Goal: Task Accomplishment & Management: Complete application form

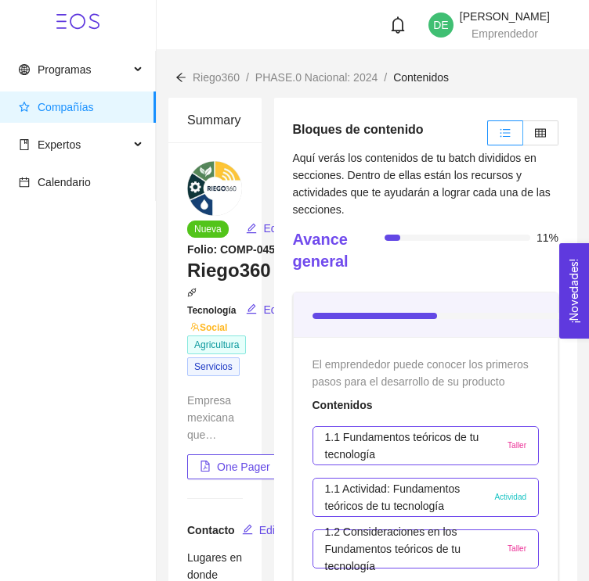
click at [78, 24] on icon at bounding box center [77, 21] width 43 height 43
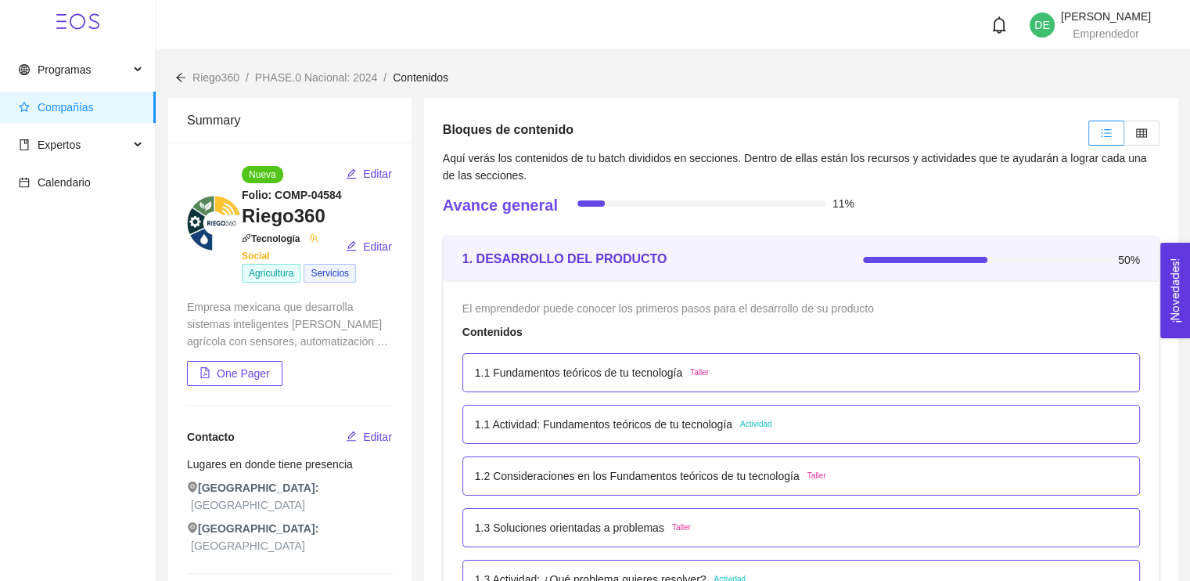
click at [56, 21] on span at bounding box center [78, 21] width 156 height 43
drag, startPoint x: 41, startPoint y: 16, endPoint x: 106, endPoint y: 1, distance: 66.6
click at [41, 15] on span at bounding box center [78, 21] width 156 height 43
click at [72, 70] on span "Programas" at bounding box center [64, 69] width 53 height 13
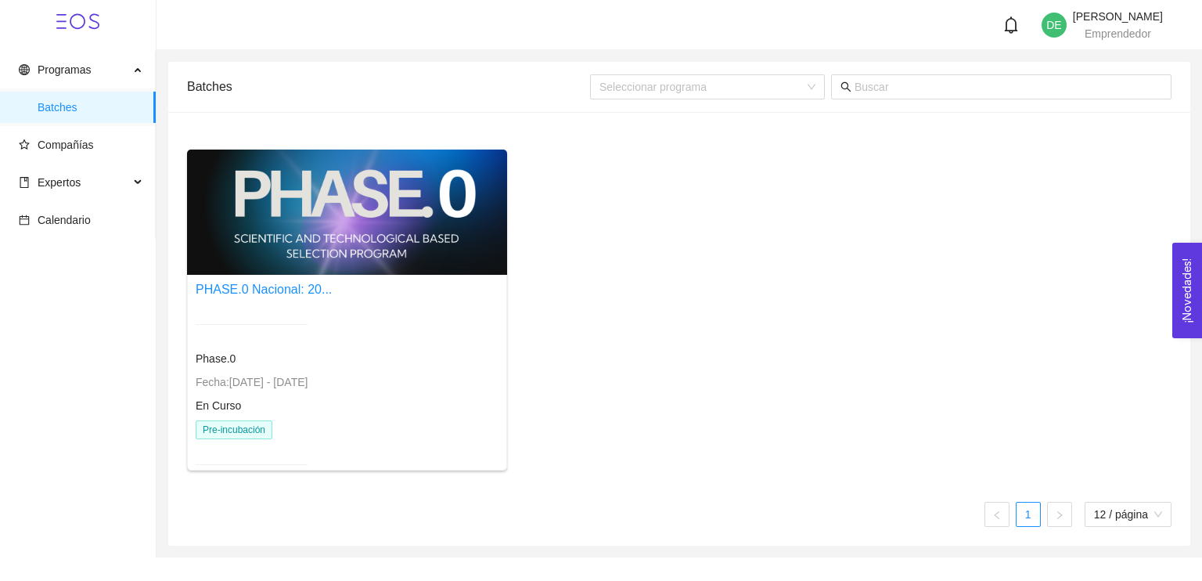
click at [370, 207] on div at bounding box center [347, 211] width 320 height 125
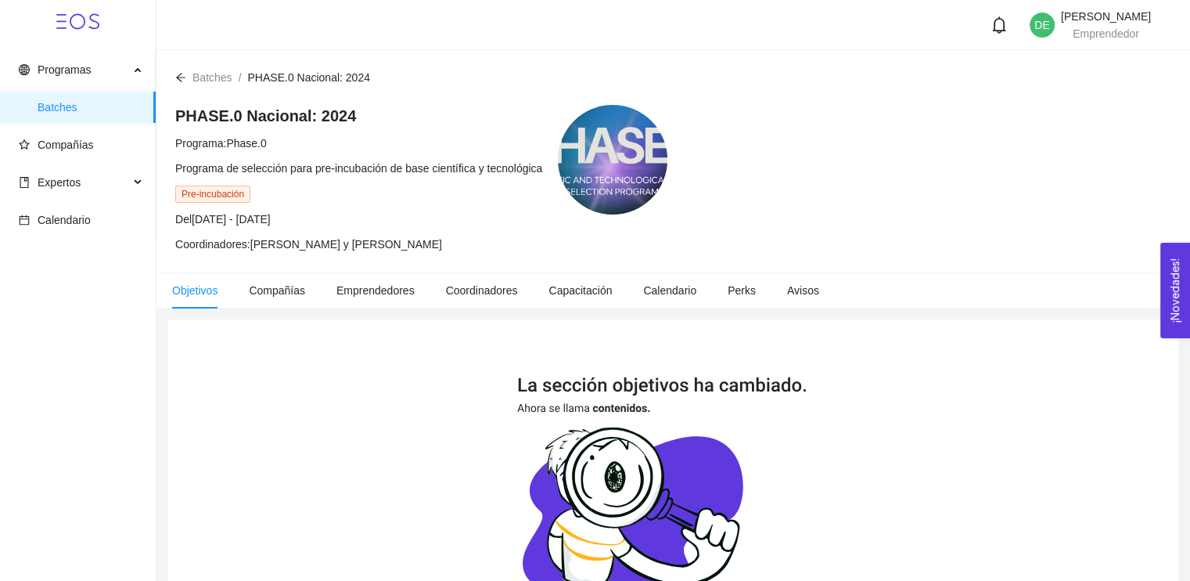
click at [599, 140] on div at bounding box center [613, 160] width 110 height 110
click at [599, 148] on div at bounding box center [613, 160] width 110 height 110
click at [264, 119] on h4 "PHASE.0 Nacional: 2024" at bounding box center [358, 116] width 367 height 22
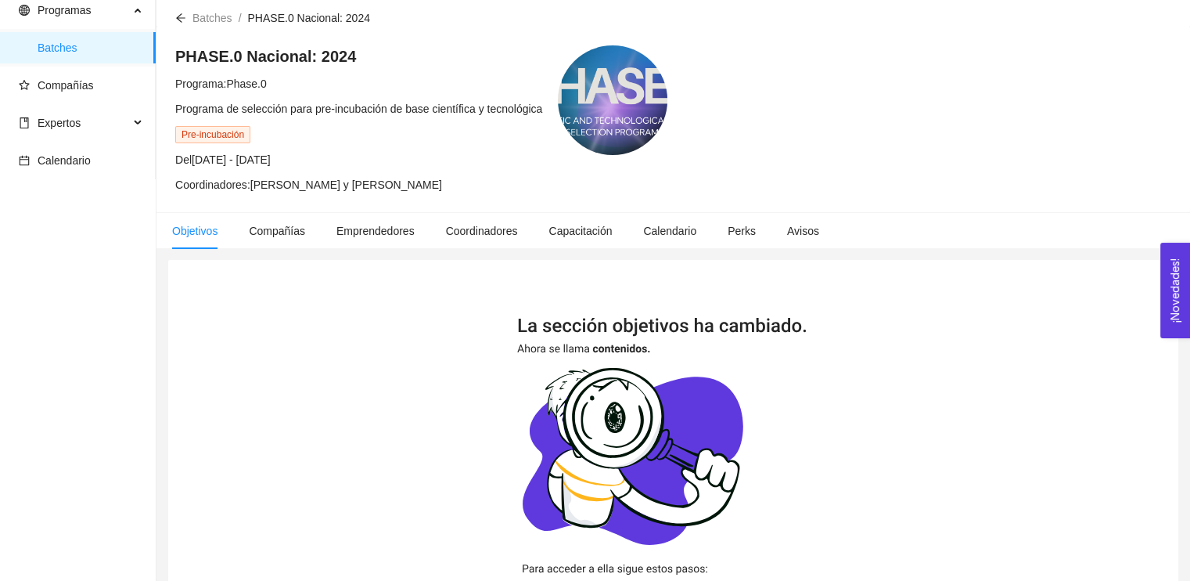
scroll to position [157, 0]
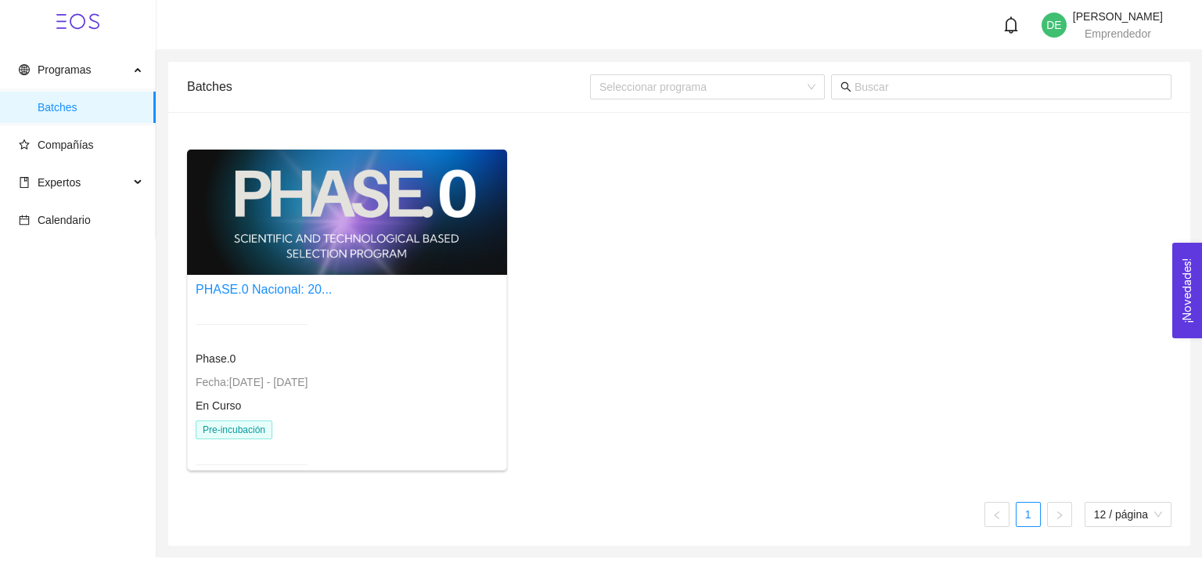
click at [293, 369] on div "Phase.0 Fecha: [DATE] - [DATE] En Curso Pre-incubación" at bounding box center [252, 394] width 112 height 178
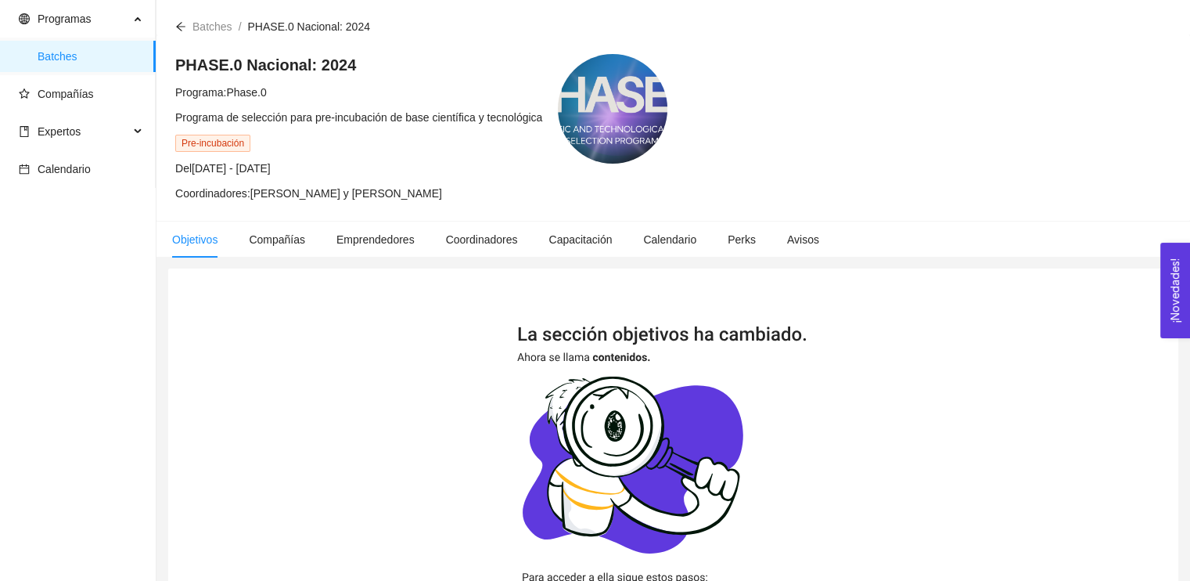
scroll to position [78, 0]
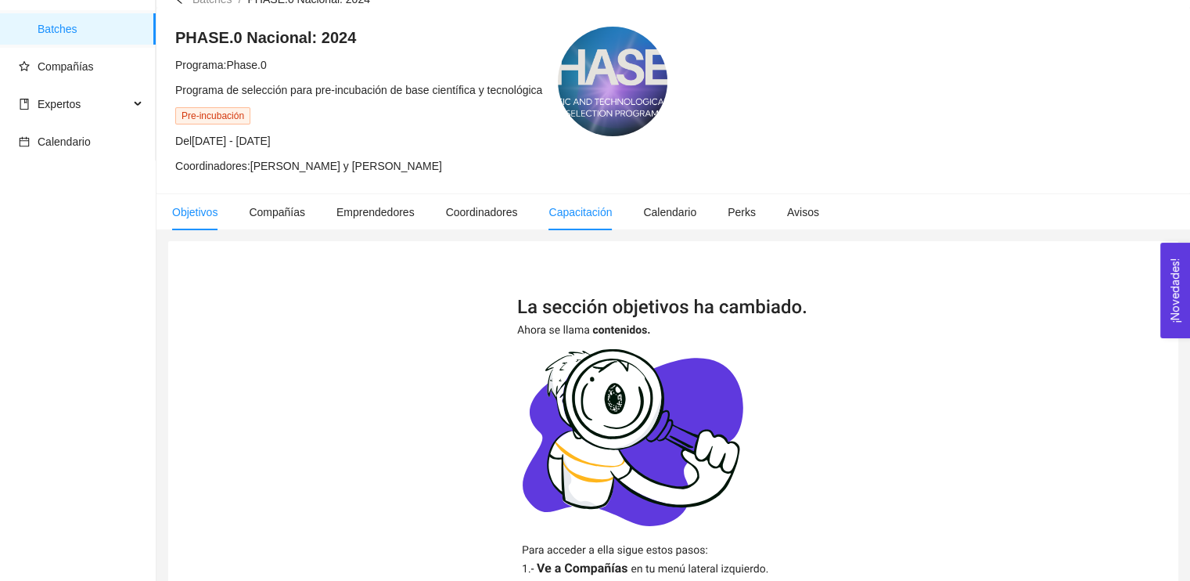
click at [556, 225] on li "Capacitación" at bounding box center [580, 212] width 95 height 36
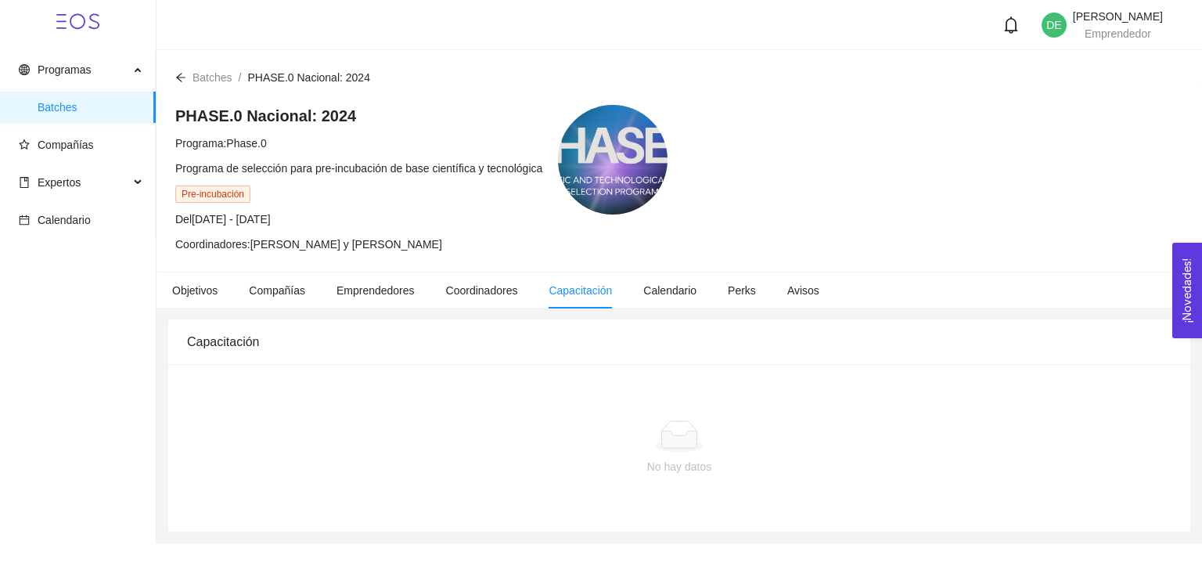
click at [273, 114] on h4 "PHASE.0 Nacional: 2024" at bounding box center [358, 116] width 367 height 22
click at [256, 288] on span "Compañías" at bounding box center [277, 290] width 56 height 13
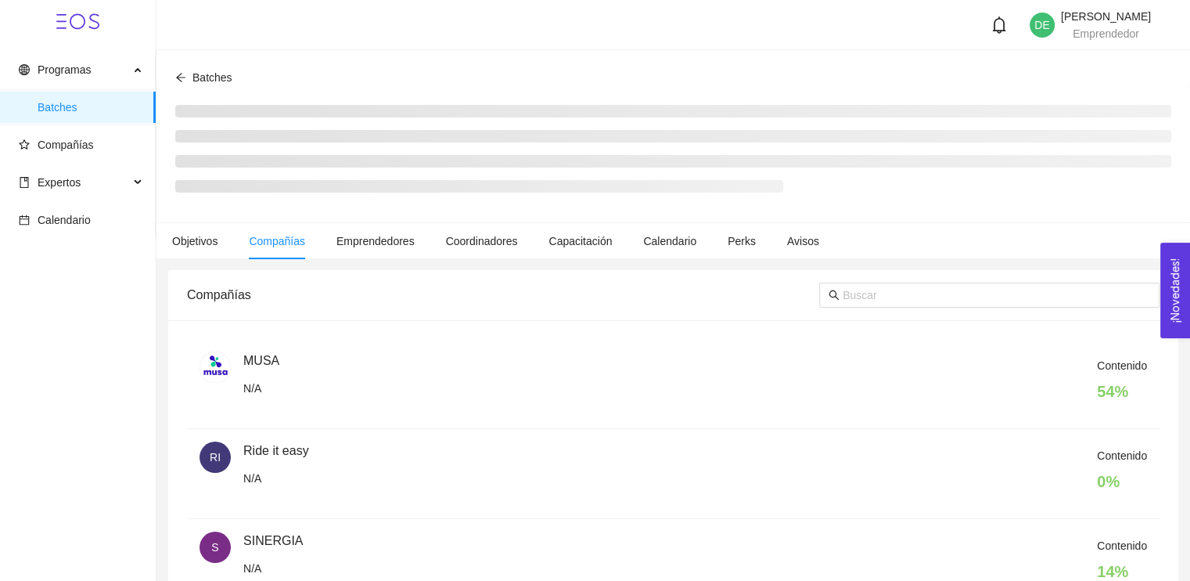
click at [207, 247] on span "Objetivos" at bounding box center [194, 241] width 45 height 13
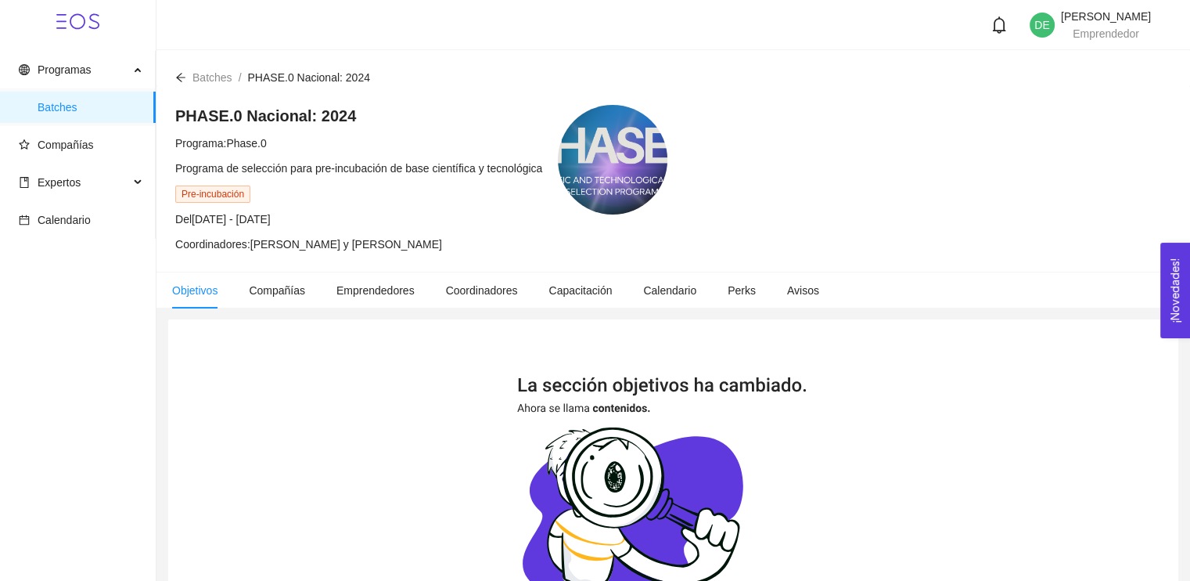
click at [187, 74] on div "Batches / PHASE.0 Nacional: 2024 /" at bounding box center [272, 77] width 195 height 17
click at [181, 74] on icon "arrow-left" at bounding box center [180, 77] width 9 height 9
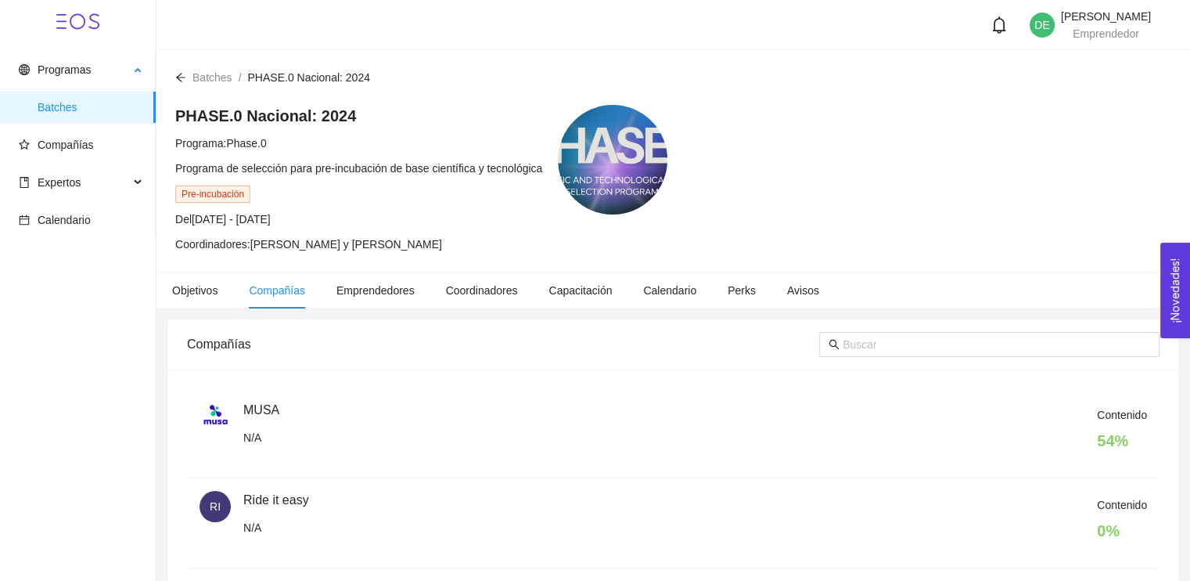
click at [62, 95] on span "Batches" at bounding box center [91, 107] width 106 height 31
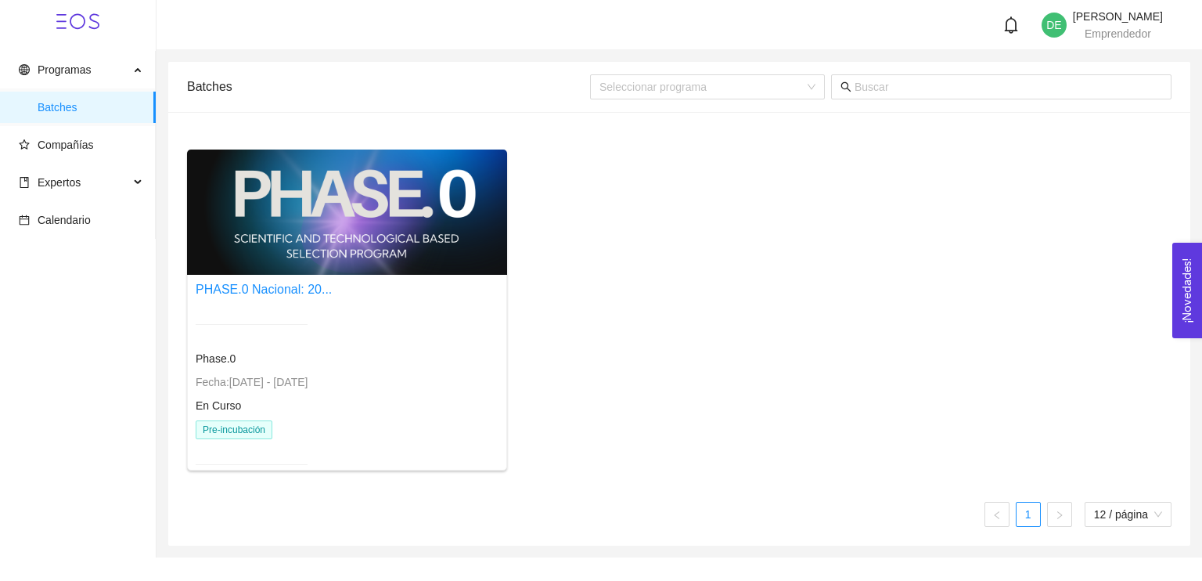
click at [213, 352] on span "Phase.0" at bounding box center [216, 358] width 40 height 13
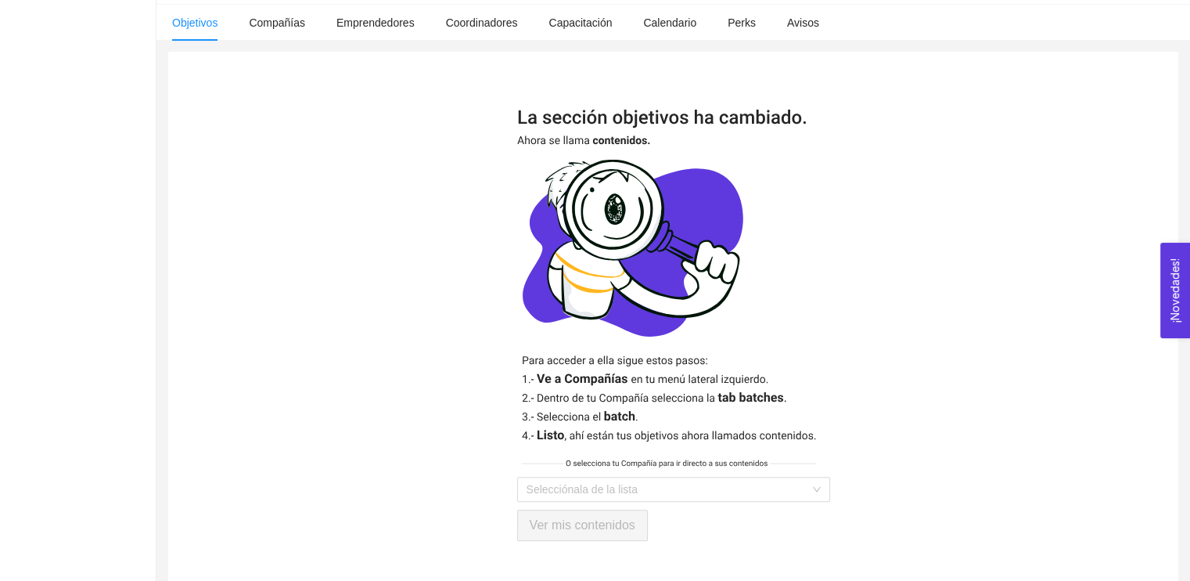
scroll to position [297, 0]
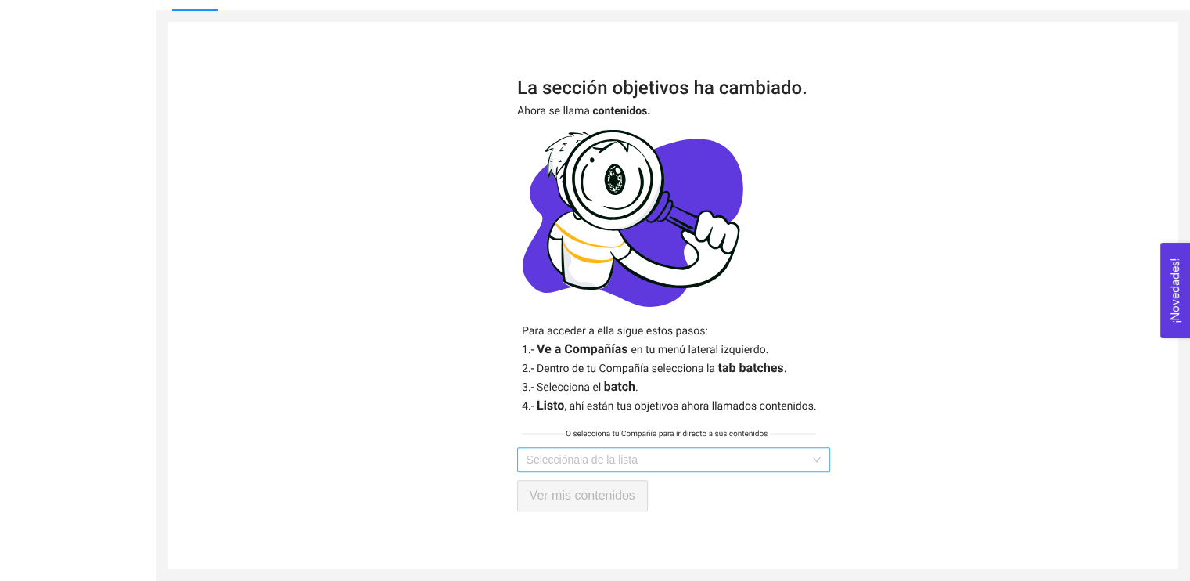
click at [599, 453] on input "search" at bounding box center [668, 459] width 283 height 23
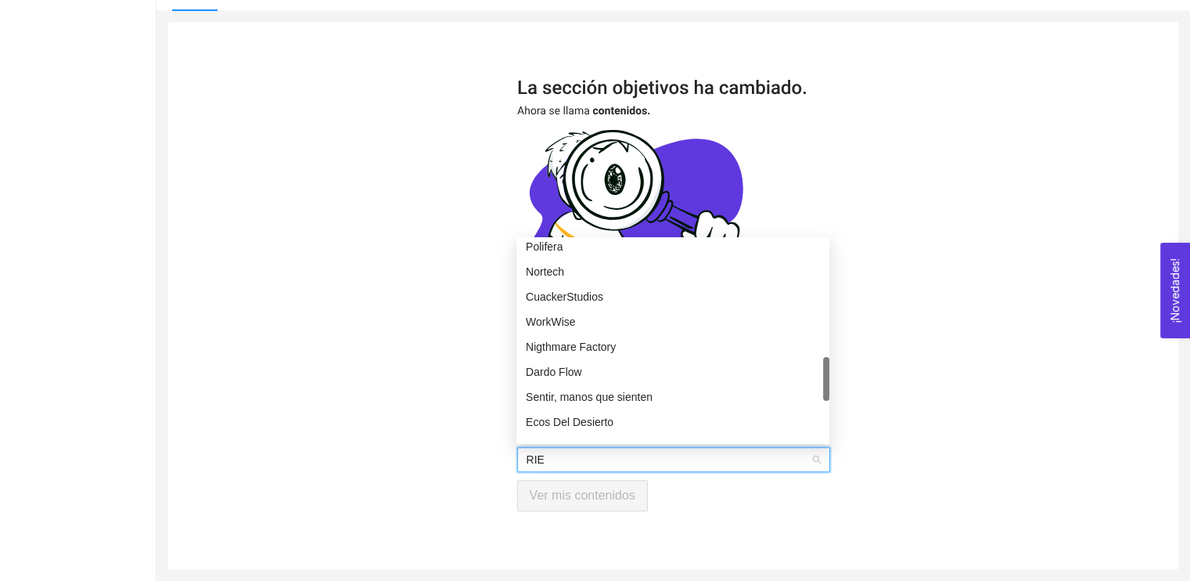
scroll to position [0, 0]
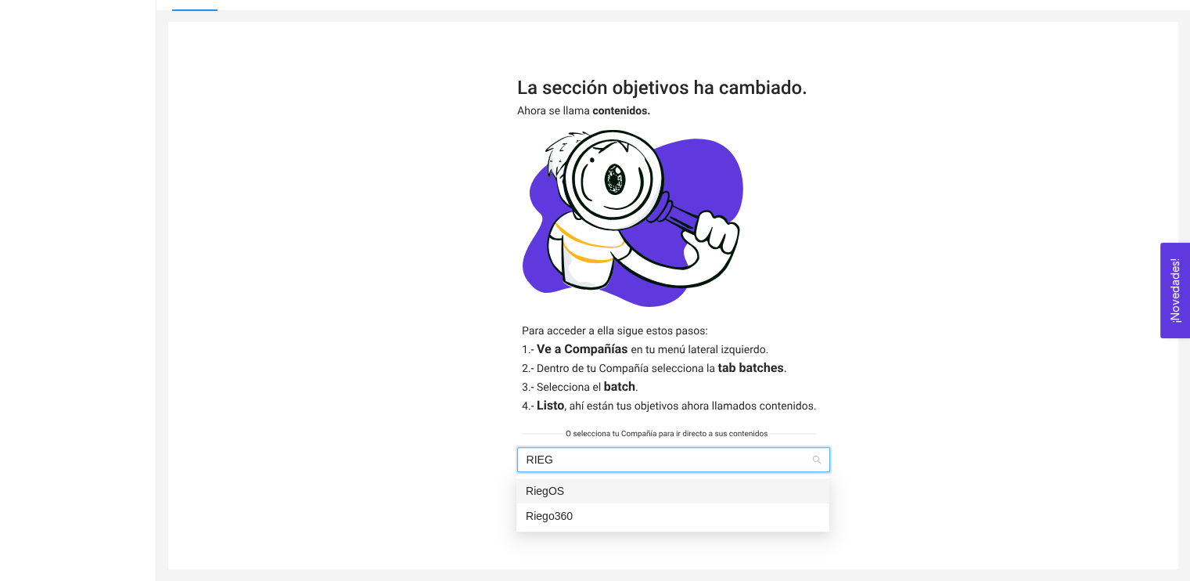
type input "RIEGO"
click at [577, 520] on div "Riego360" at bounding box center [673, 515] width 294 height 17
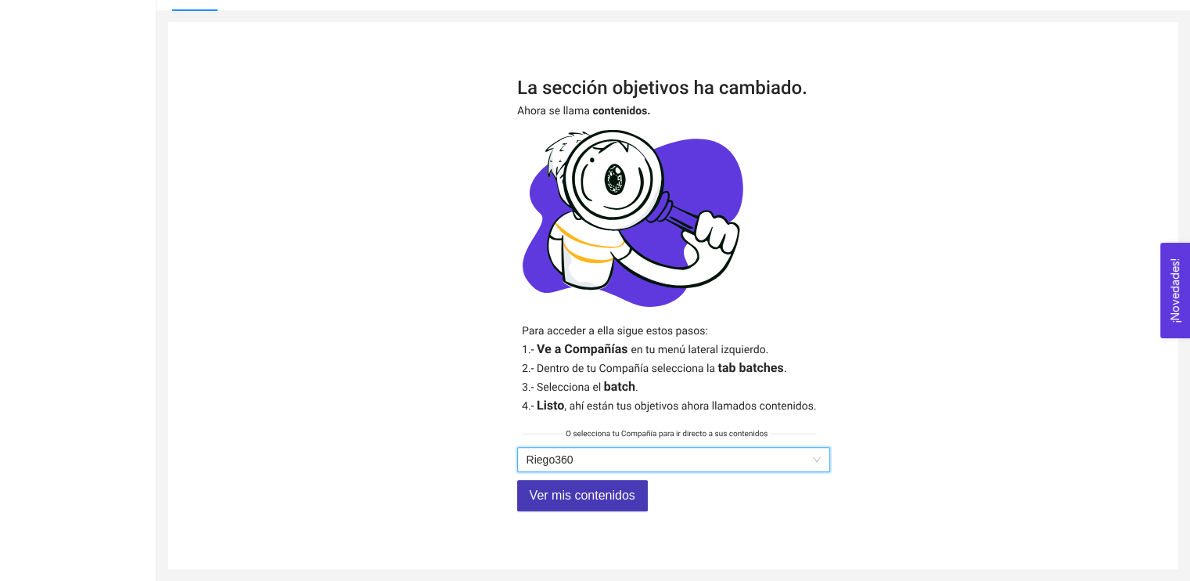
click at [554, 486] on span "Ver mis contenidos" at bounding box center [583, 495] width 106 height 20
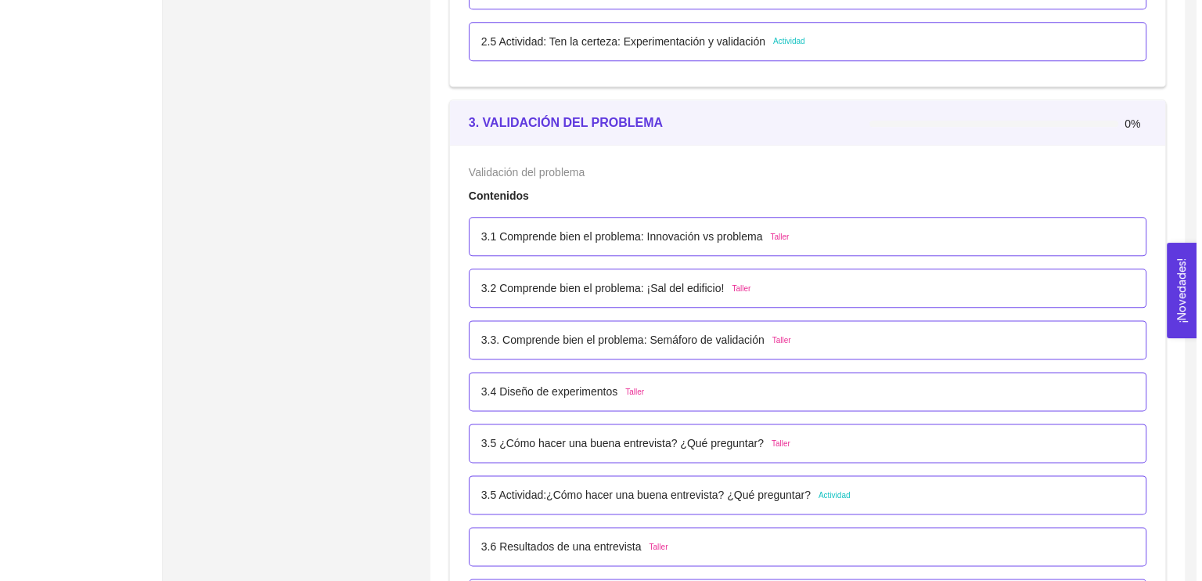
scroll to position [1956, 0]
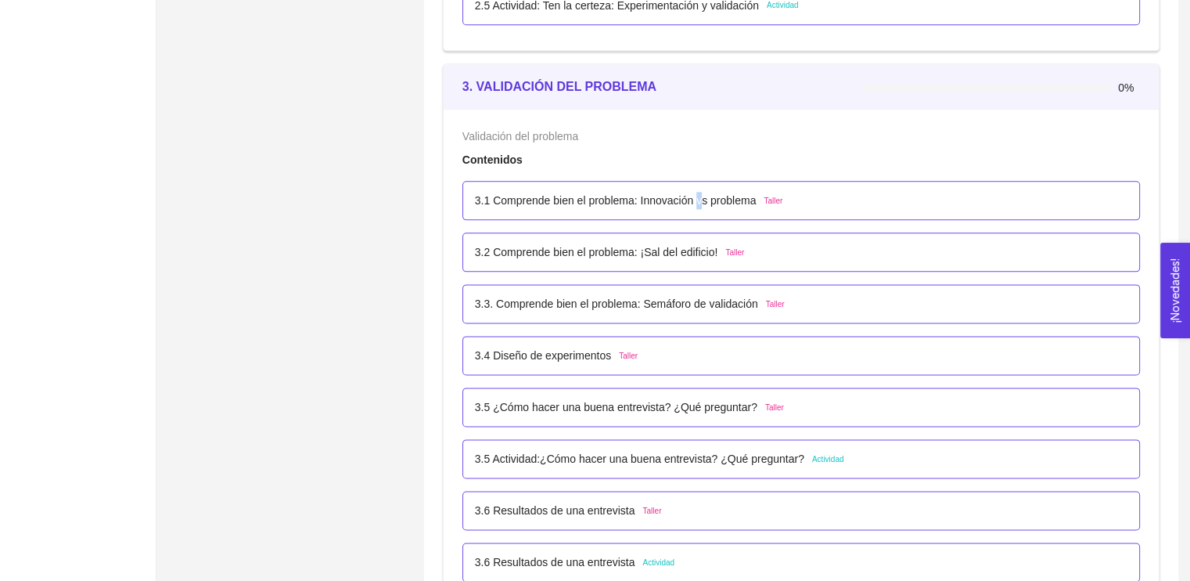
click at [599, 206] on p "3.1 Comprende bien el problema: Innovación vs problema" at bounding box center [616, 200] width 282 height 17
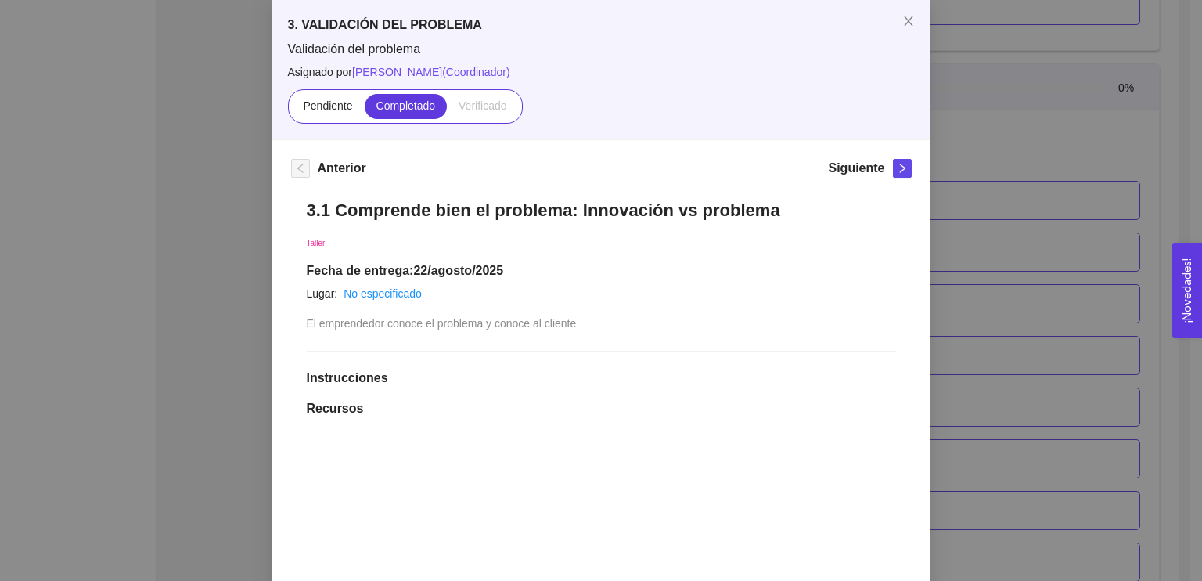
scroll to position [78, 0]
click at [599, 174] on button "button" at bounding box center [902, 168] width 19 height 19
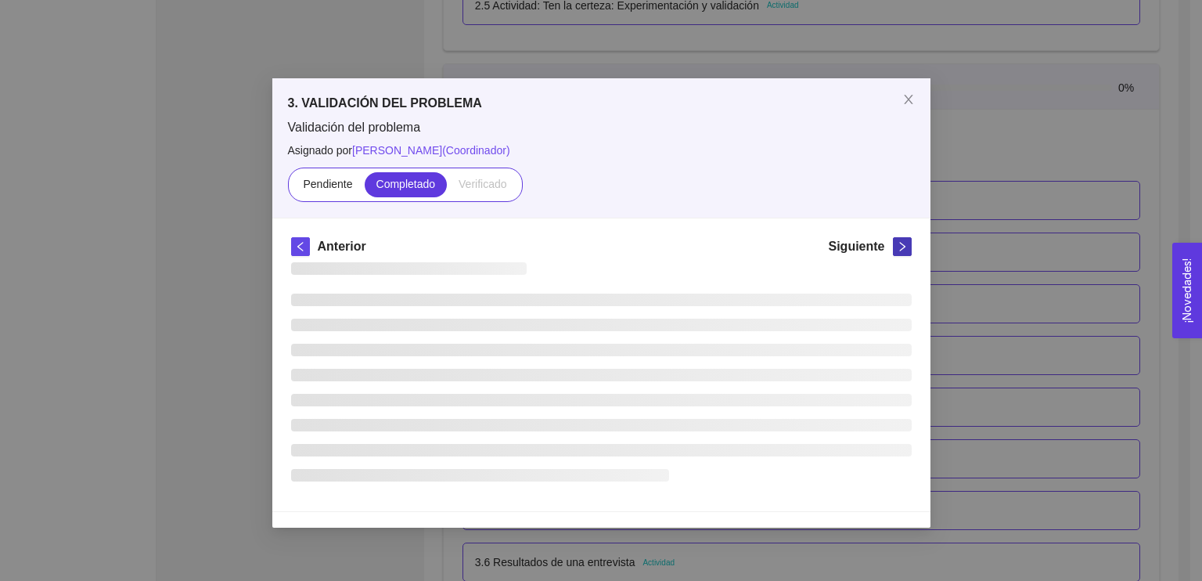
scroll to position [0, 0]
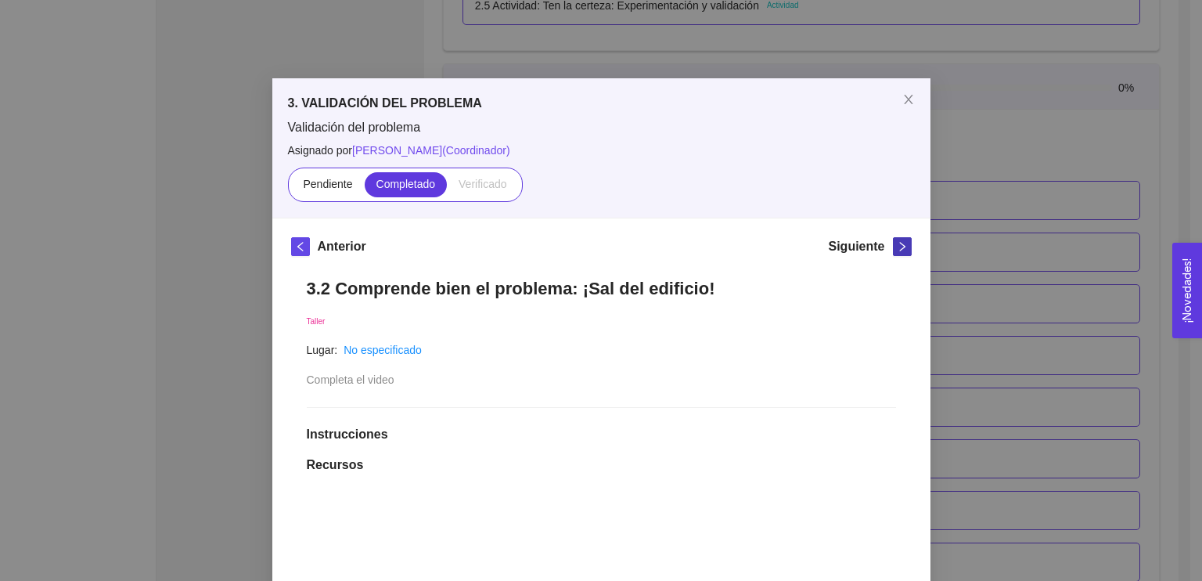
click at [599, 244] on icon "right" at bounding box center [902, 246] width 11 height 11
click at [599, 244] on icon "right" at bounding box center [901, 246] width 5 height 9
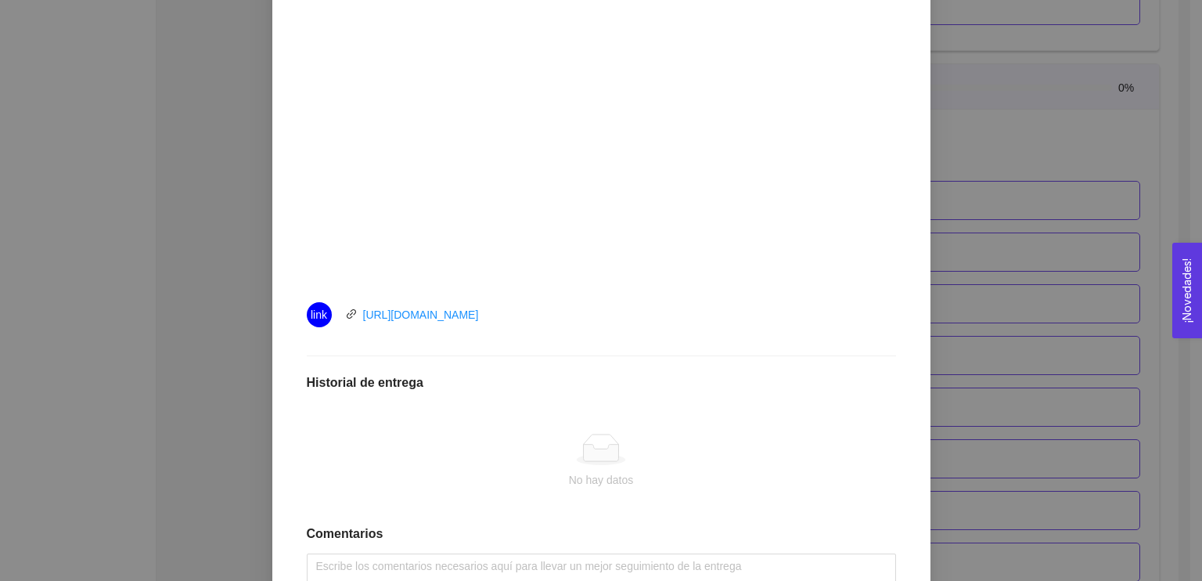
scroll to position [607, 0]
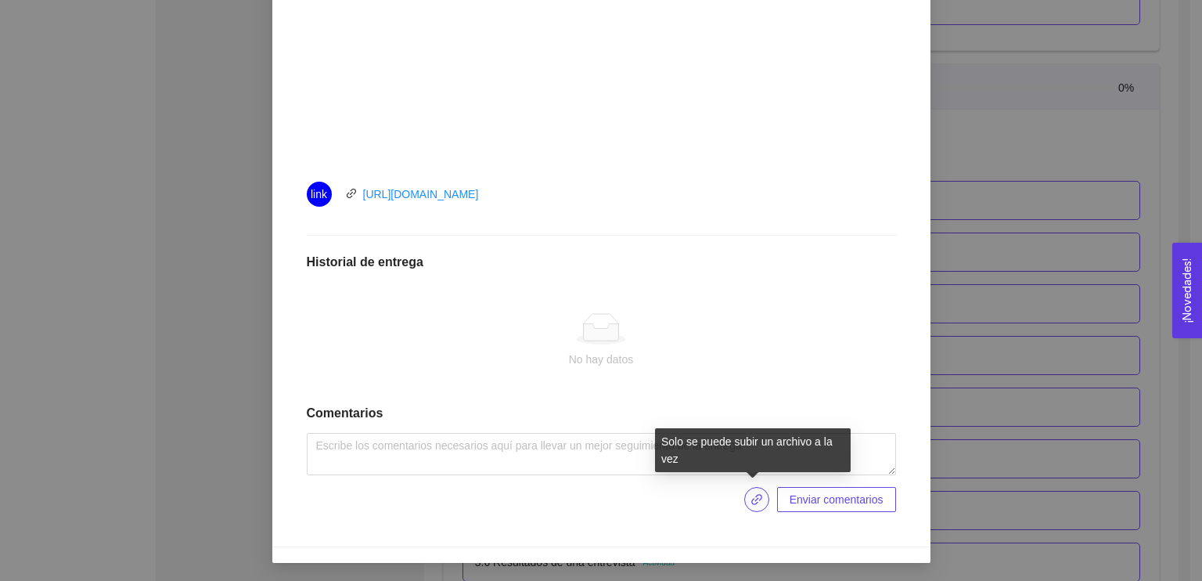
click at [599, 497] on icon "link" at bounding box center [757, 499] width 13 height 13
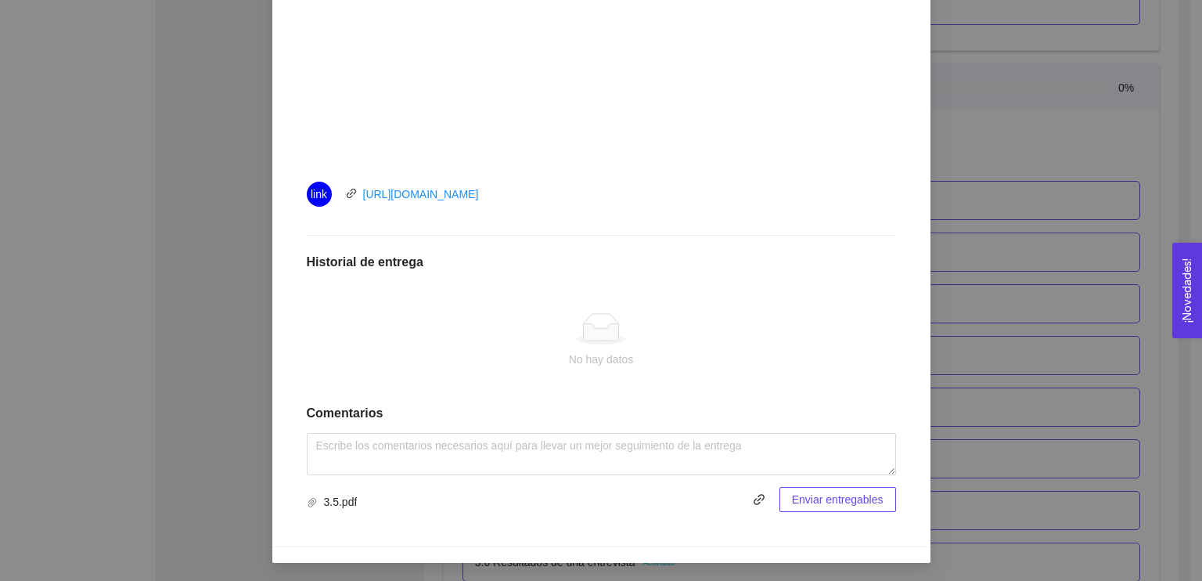
click at [576, 341] on icon at bounding box center [601, 328] width 50 height 31
click at [517, 502] on span "3.5.pdf" at bounding box center [539, 499] width 465 height 25
click at [599, 494] on span "Enviar entregables" at bounding box center [838, 499] width 92 height 17
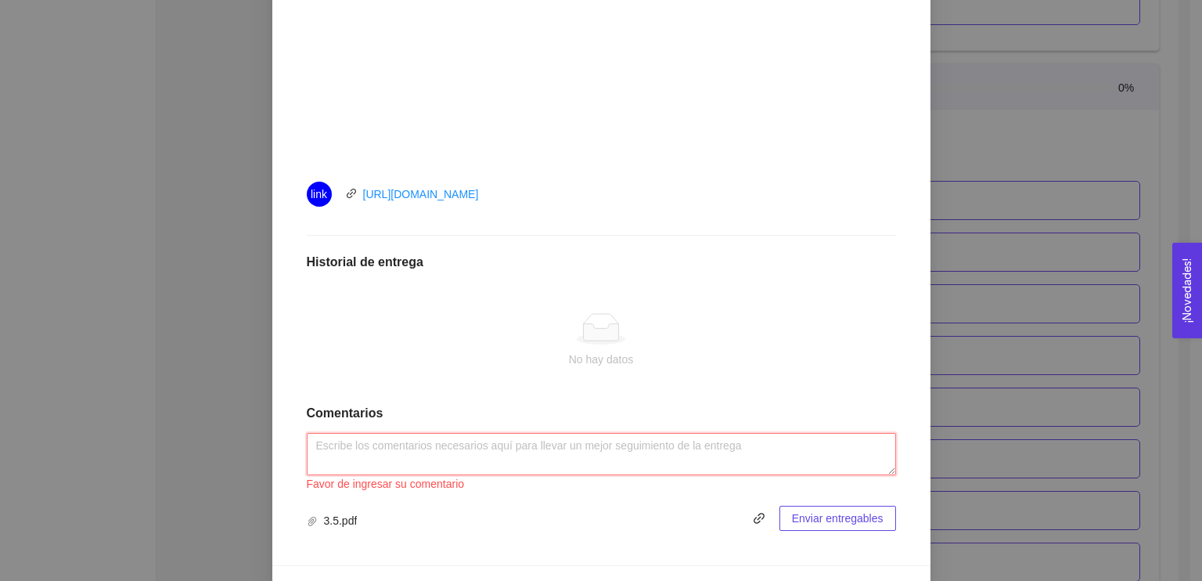
click at [578, 452] on textarea at bounding box center [601, 454] width 589 height 42
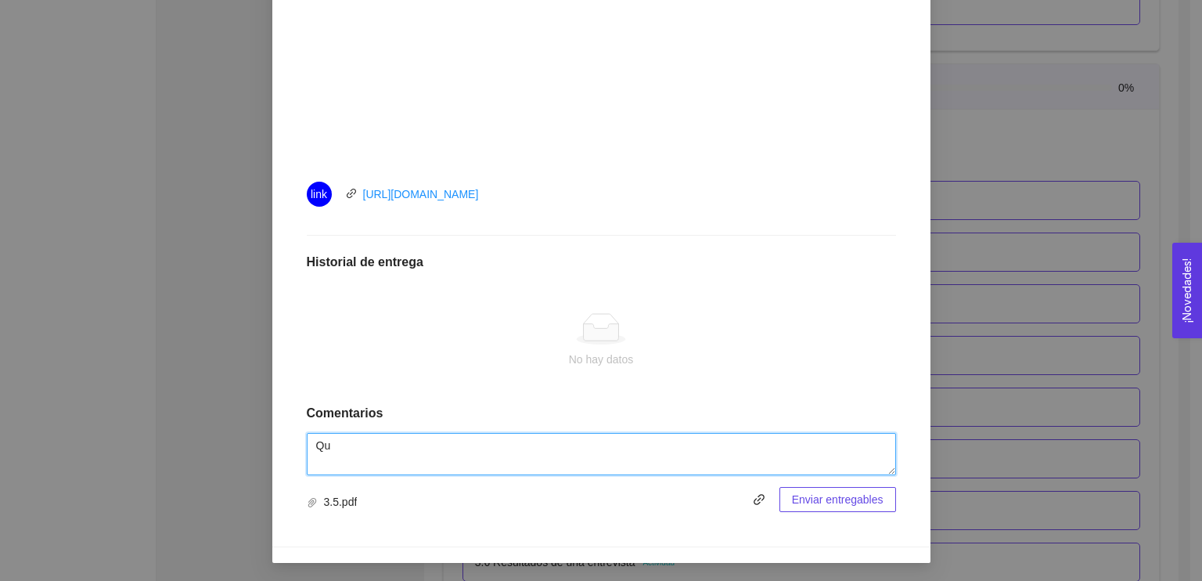
type textarea "Q"
type textarea "M"
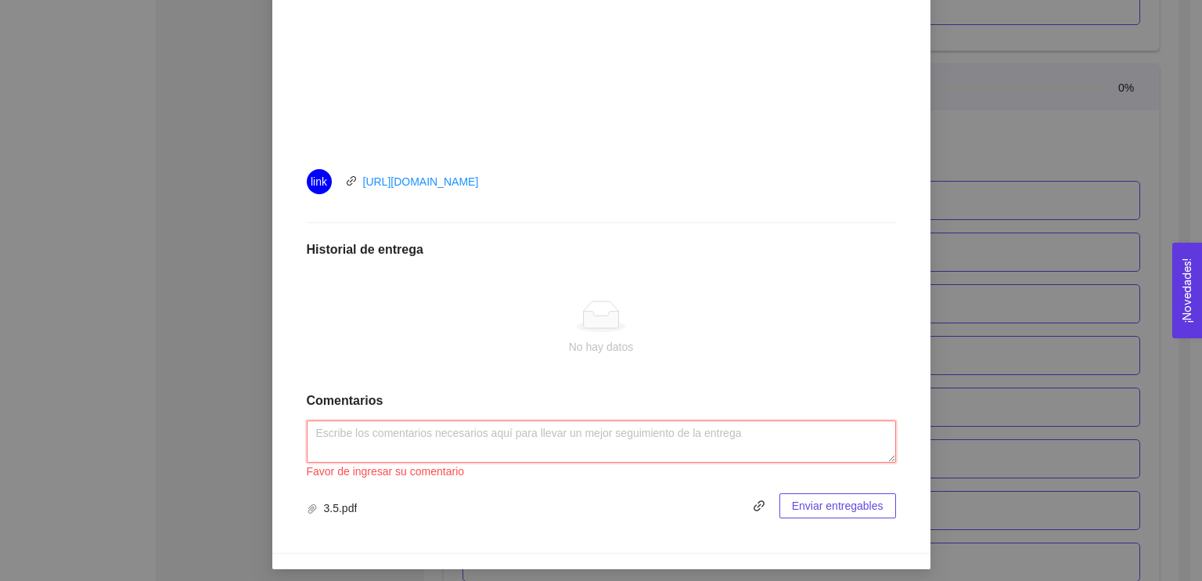
scroll to position [626, 0]
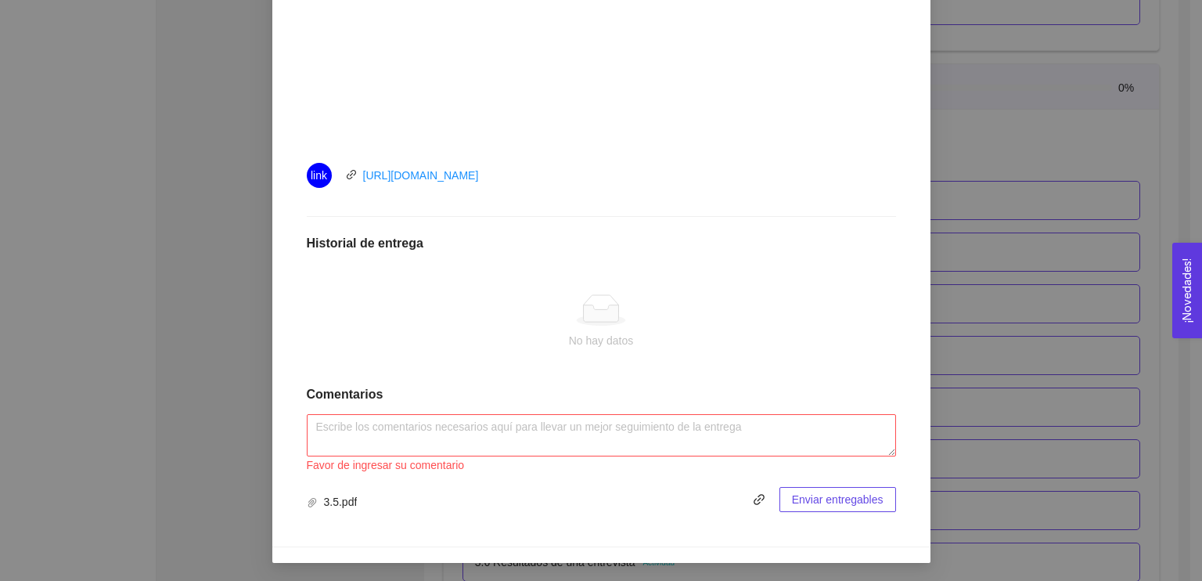
click at [599, 497] on span "Enviar entregables" at bounding box center [838, 499] width 92 height 17
click at [599, 443] on textarea at bounding box center [601, 435] width 589 height 42
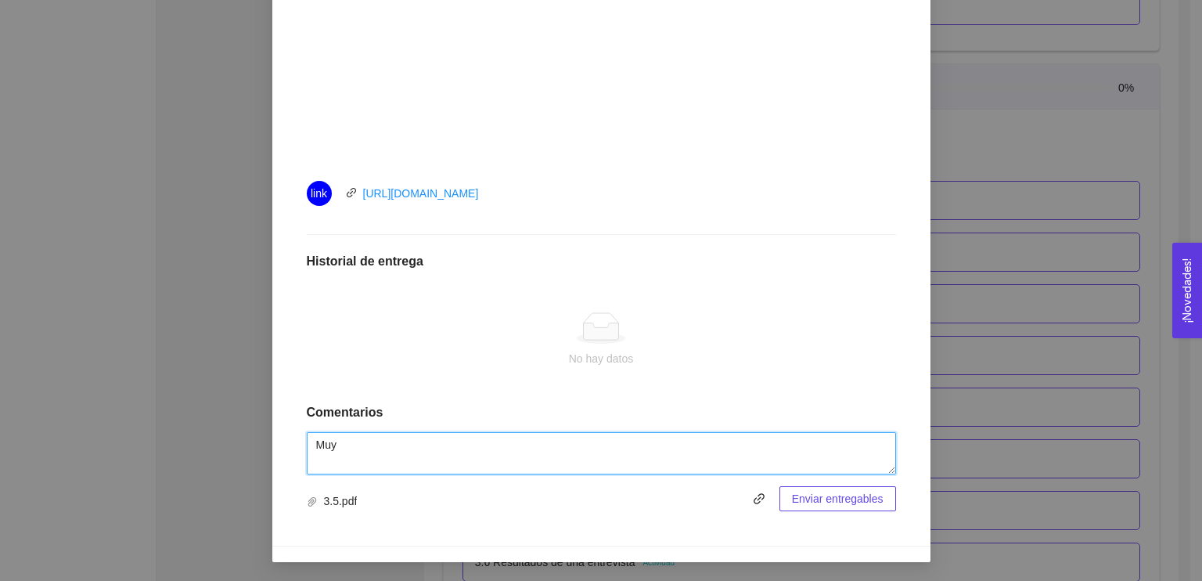
scroll to position [607, 0]
type textarea "Muy buenos videos"
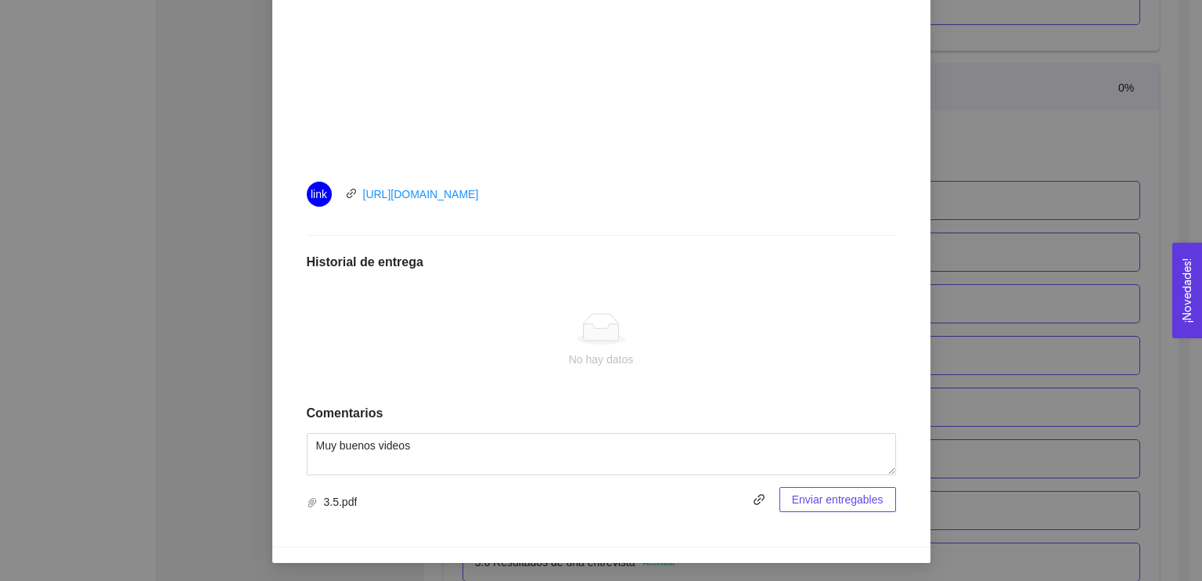
click at [599, 491] on span "Enviar entregables" at bounding box center [838, 499] width 92 height 17
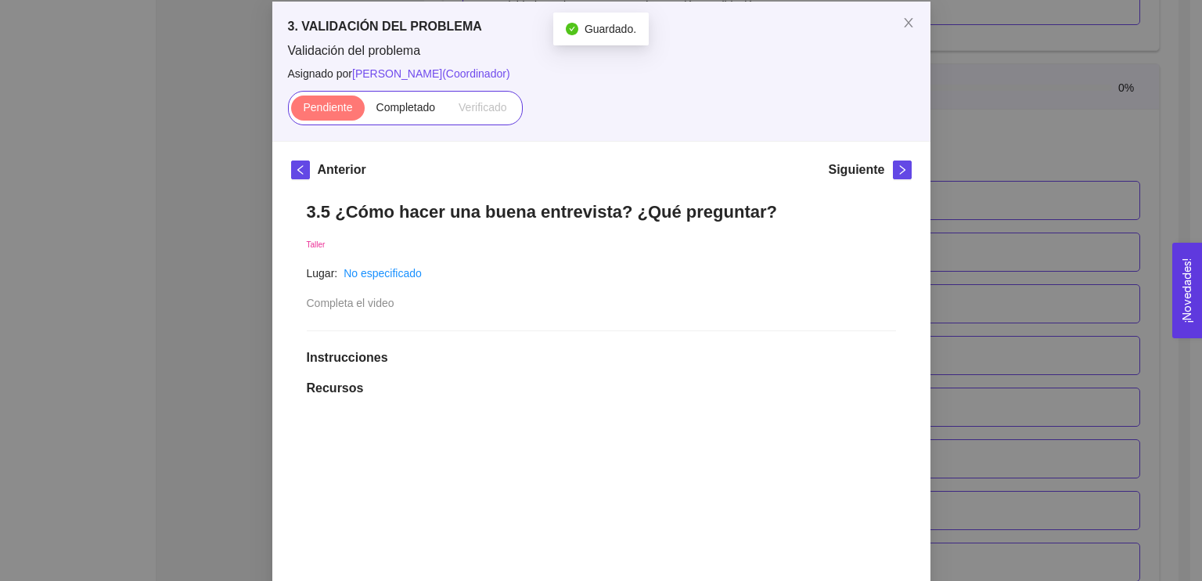
scroll to position [0, 0]
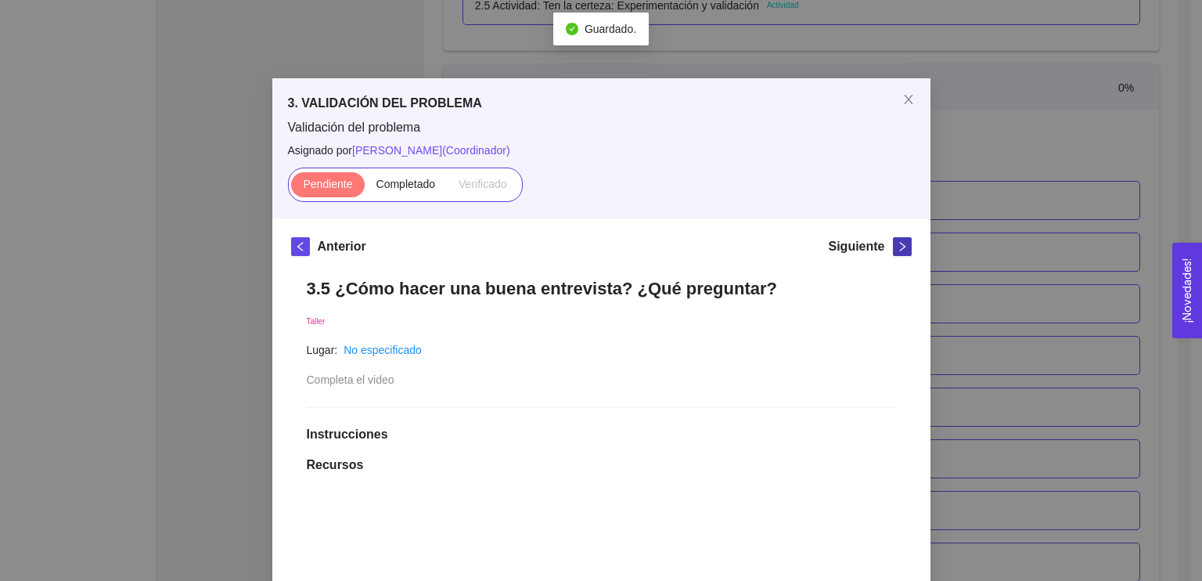
click at [599, 237] on div "Siguiente" at bounding box center [869, 249] width 83 height 25
click at [432, 193] on label "Completado" at bounding box center [406, 184] width 83 height 25
click at [365, 188] on input "Completado" at bounding box center [365, 188] width 0 height 0
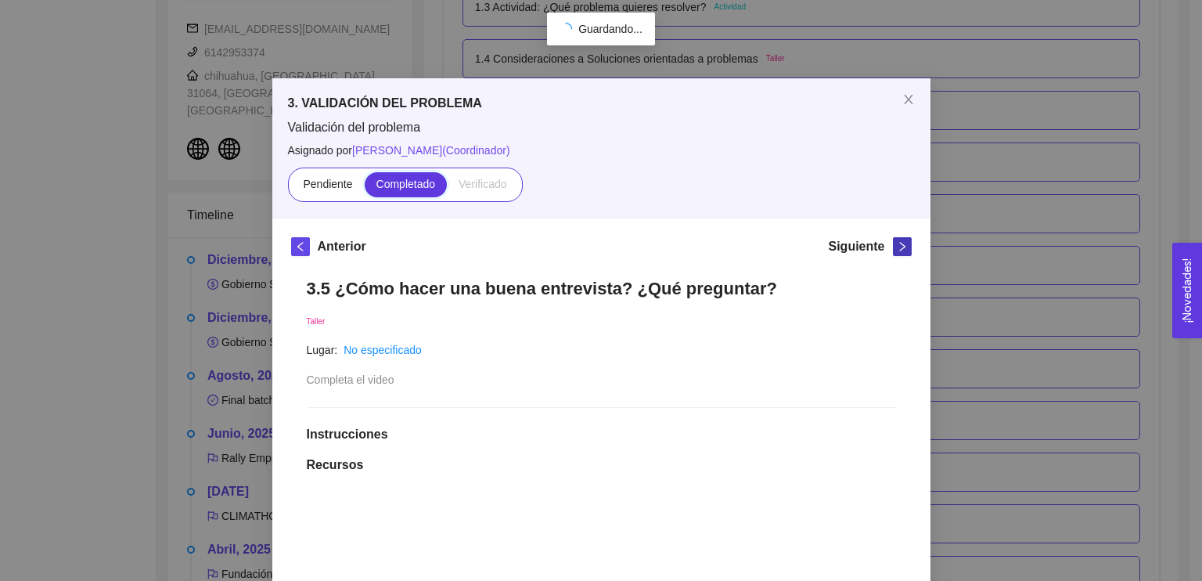
scroll to position [1956, 0]
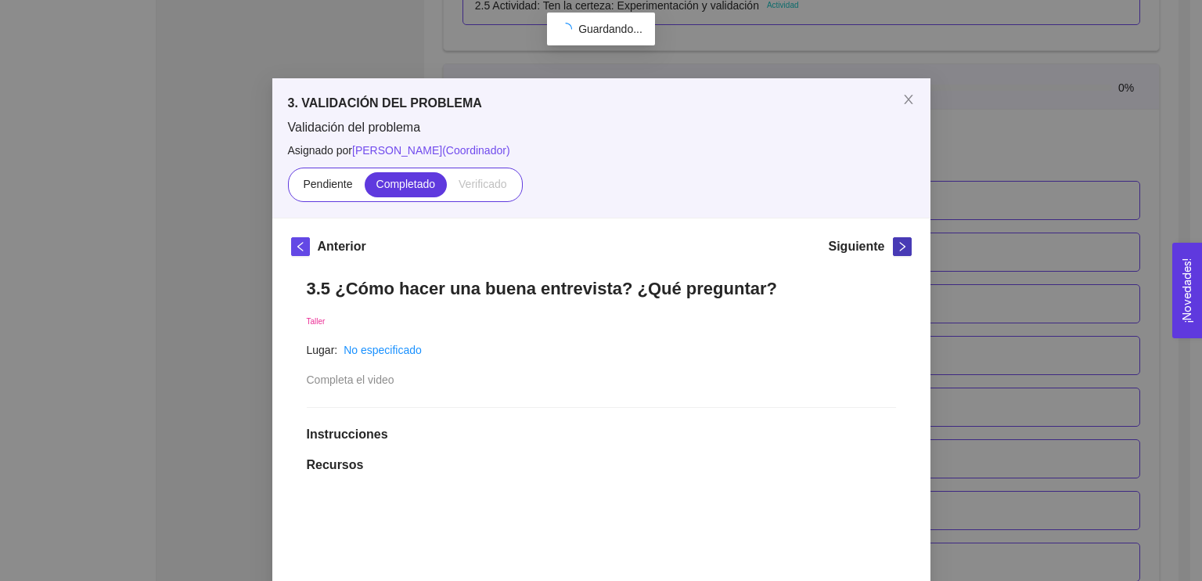
click at [599, 243] on icon "right" at bounding box center [902, 246] width 11 height 11
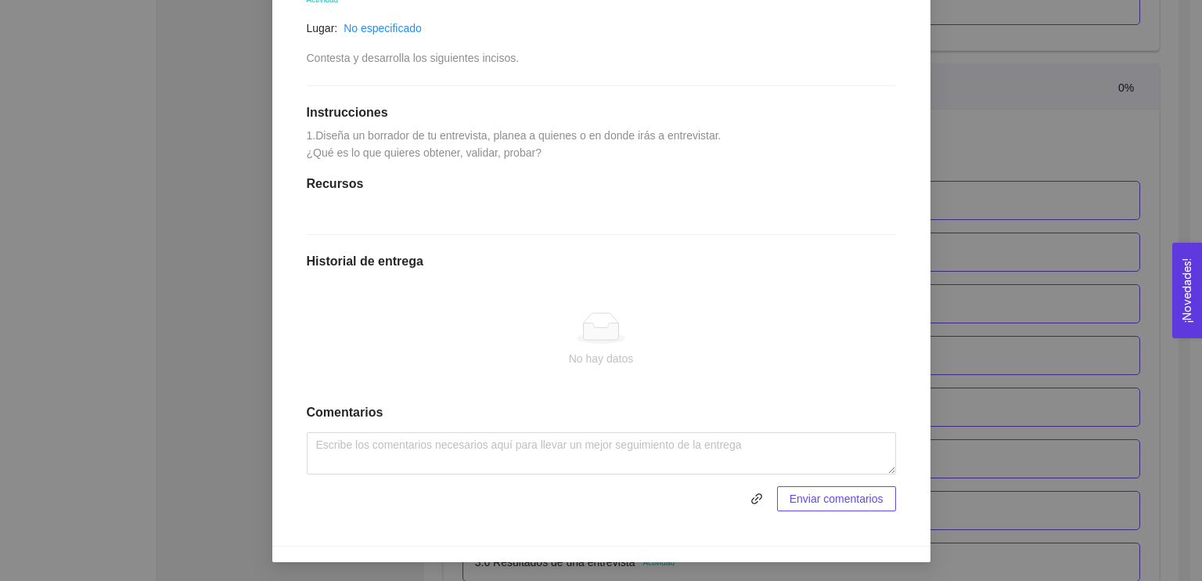
scroll to position [0, 0]
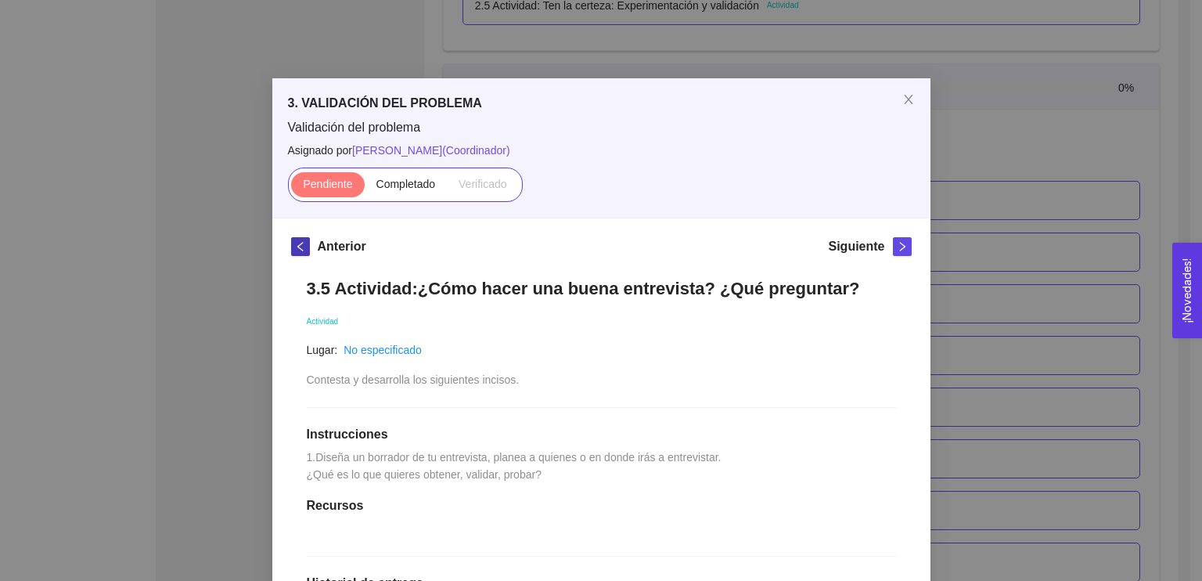
click at [297, 246] on icon "left" at bounding box center [300, 246] width 11 height 11
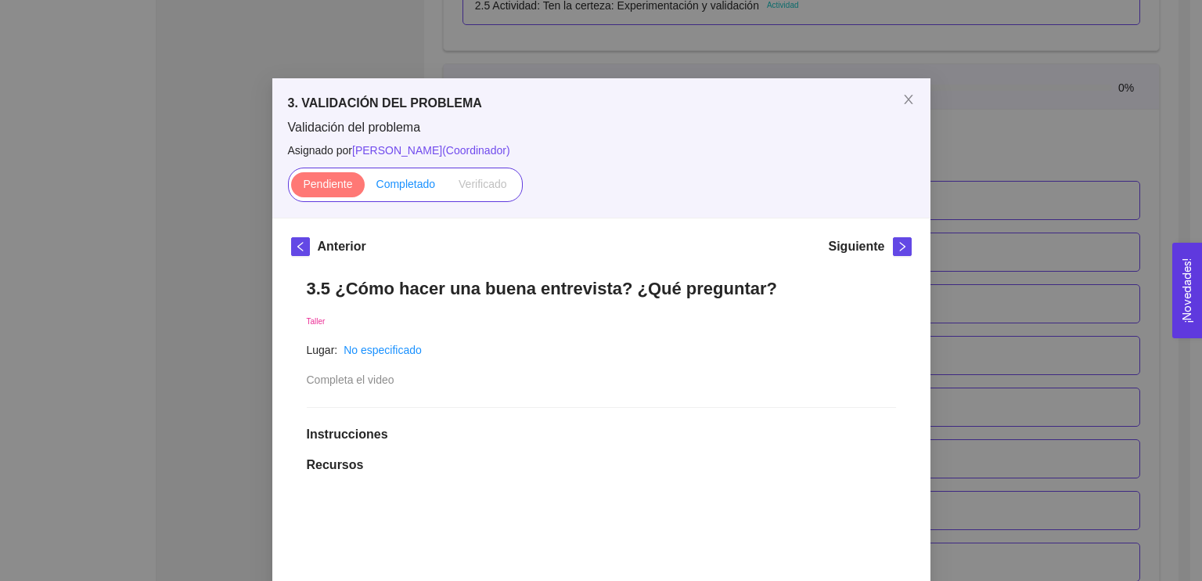
click at [386, 190] on span "Completado" at bounding box center [405, 184] width 59 height 13
click at [365, 188] on input "Completado" at bounding box center [365, 188] width 0 height 0
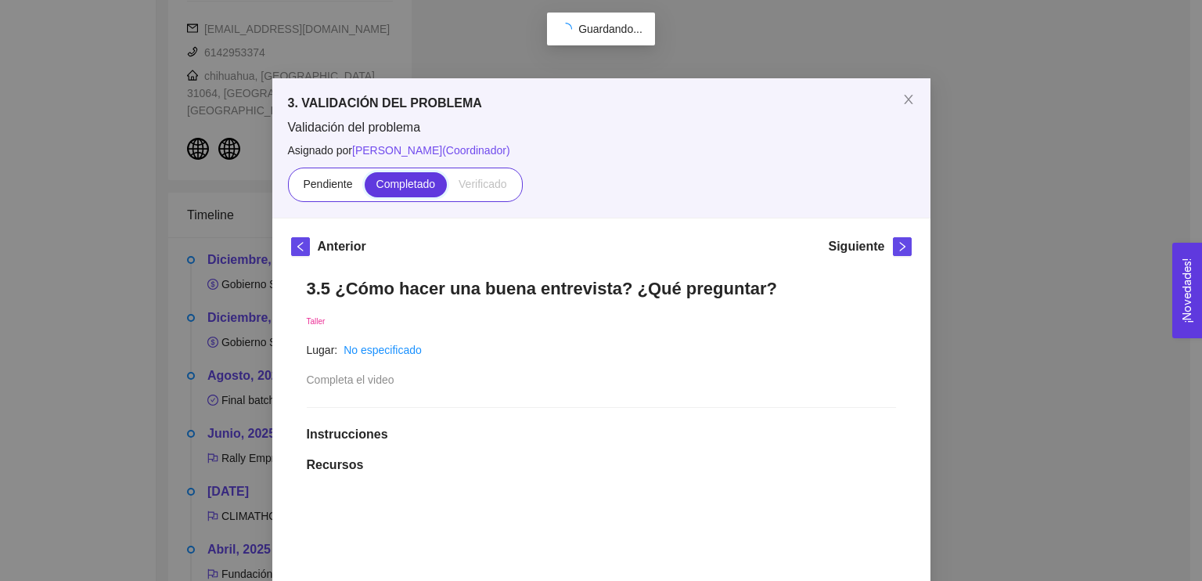
scroll to position [1956, 0]
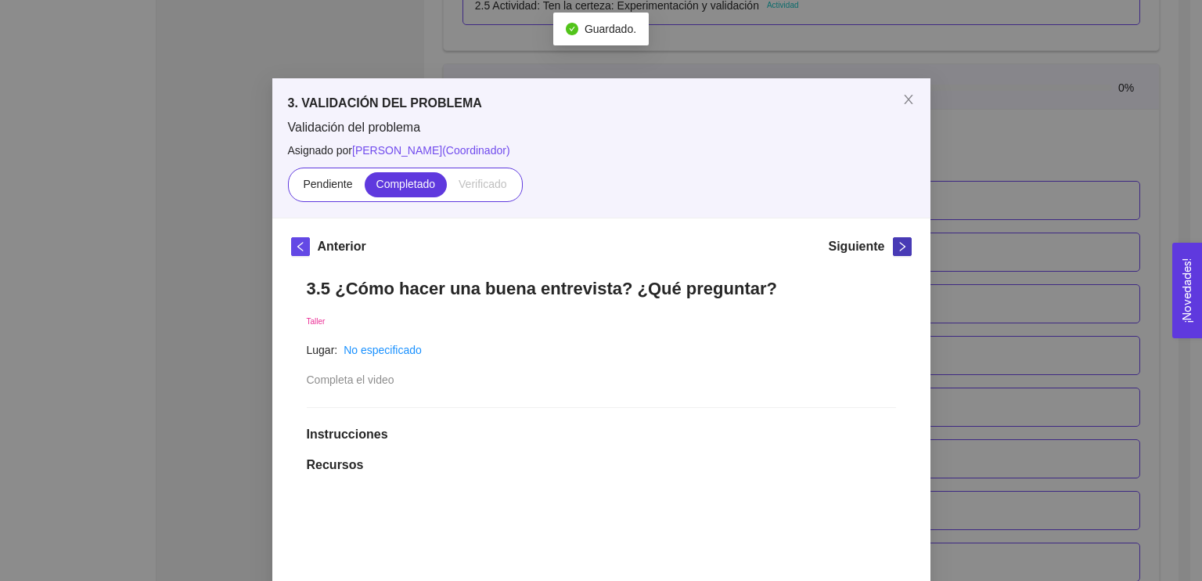
drag, startPoint x: 905, startPoint y: 250, endPoint x: 897, endPoint y: 251, distance: 8.0
click at [599, 250] on span "right" at bounding box center [902, 246] width 17 height 11
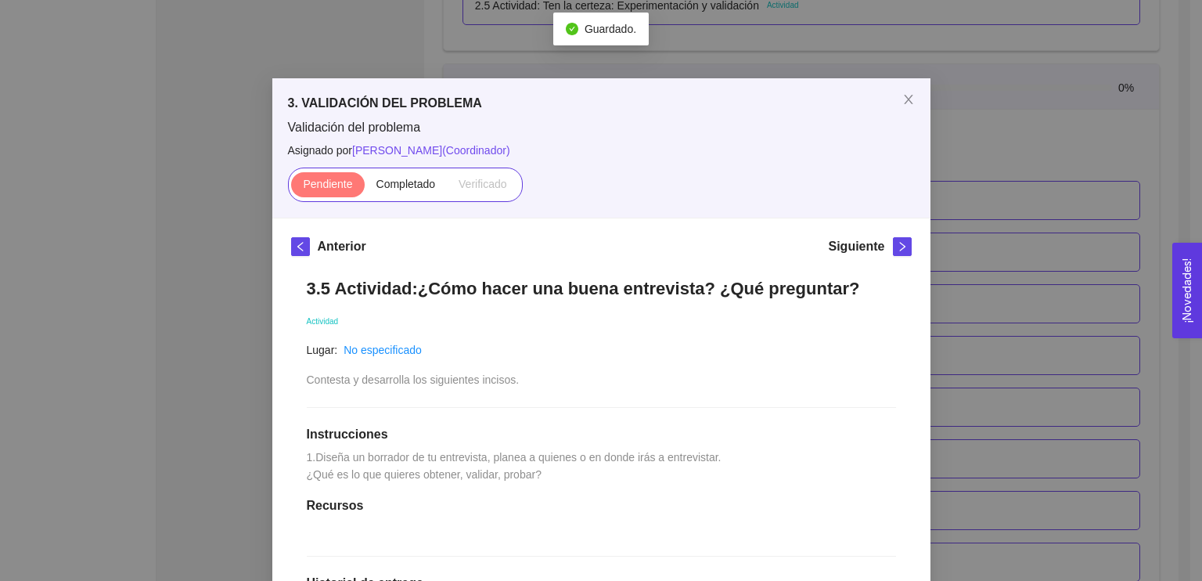
click at [406, 205] on div "3. VALIDACIÓN DEL PROBLEMA Validación del problema Asignado por [PERSON_NAME] (…" at bounding box center [601, 147] width 658 height 139
click at [416, 182] on span "Completado" at bounding box center [405, 184] width 59 height 13
click at [365, 188] on input "Completado" at bounding box center [365, 188] width 0 height 0
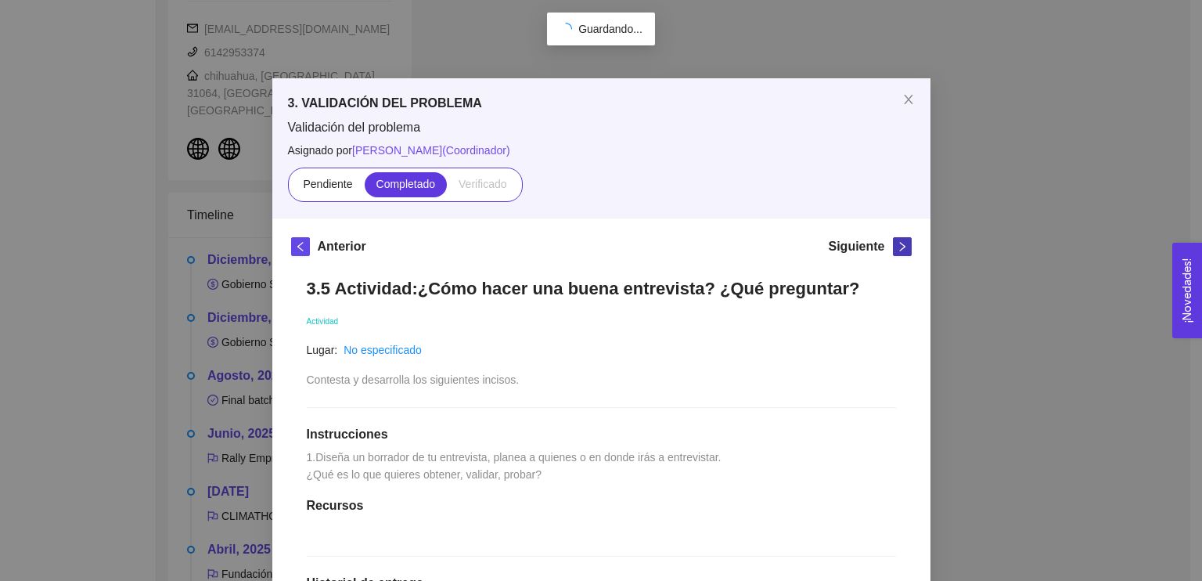
click at [599, 249] on button "button" at bounding box center [902, 246] width 19 height 19
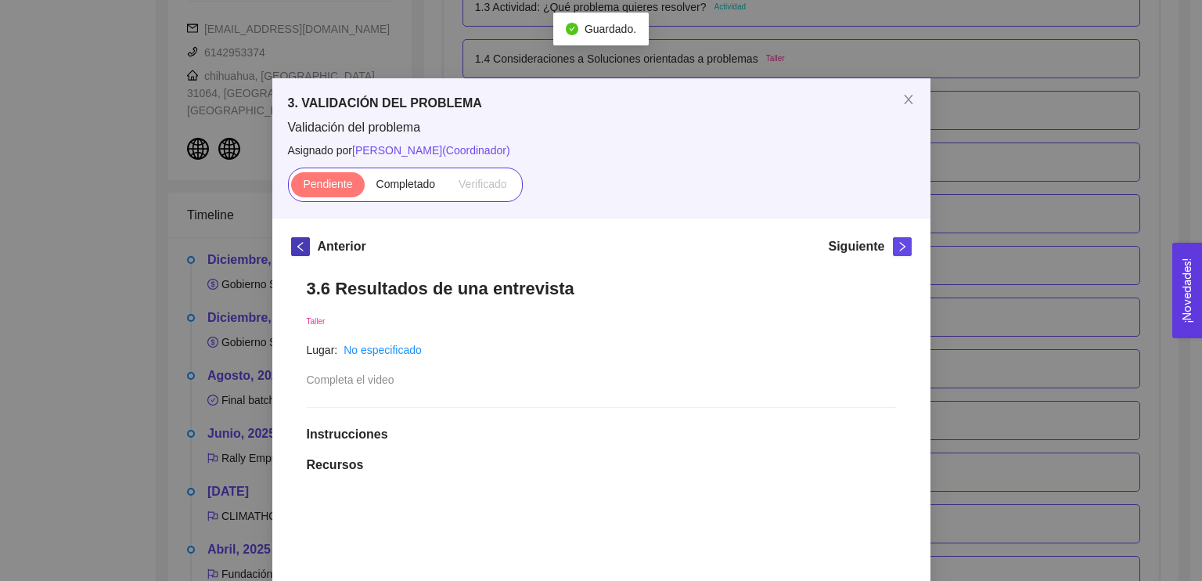
click at [300, 243] on span "left" at bounding box center [300, 246] width 17 height 11
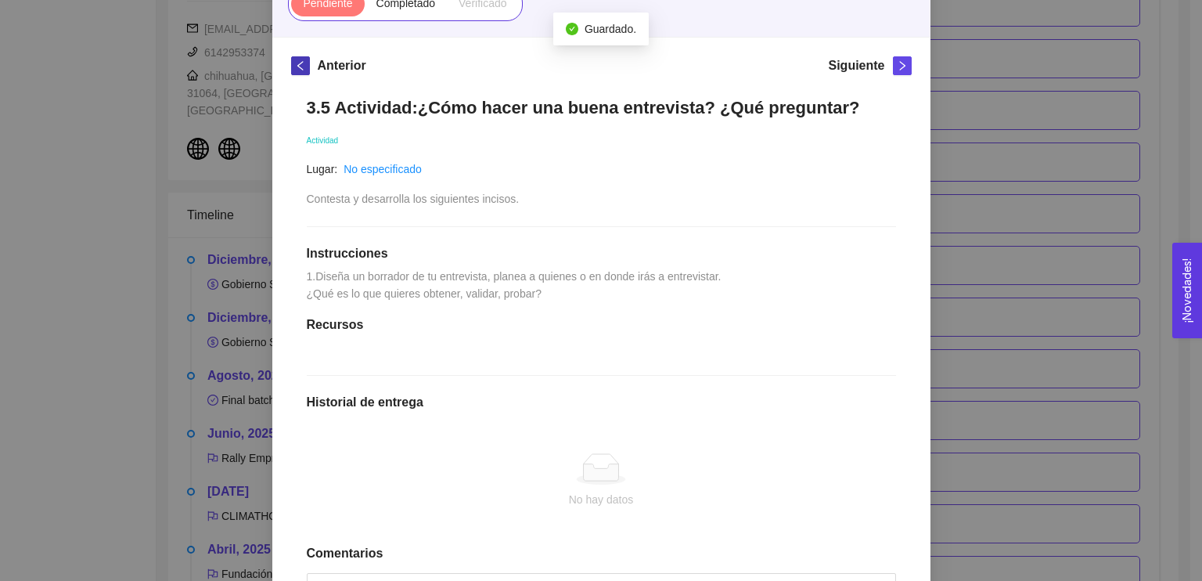
scroll to position [372, 0]
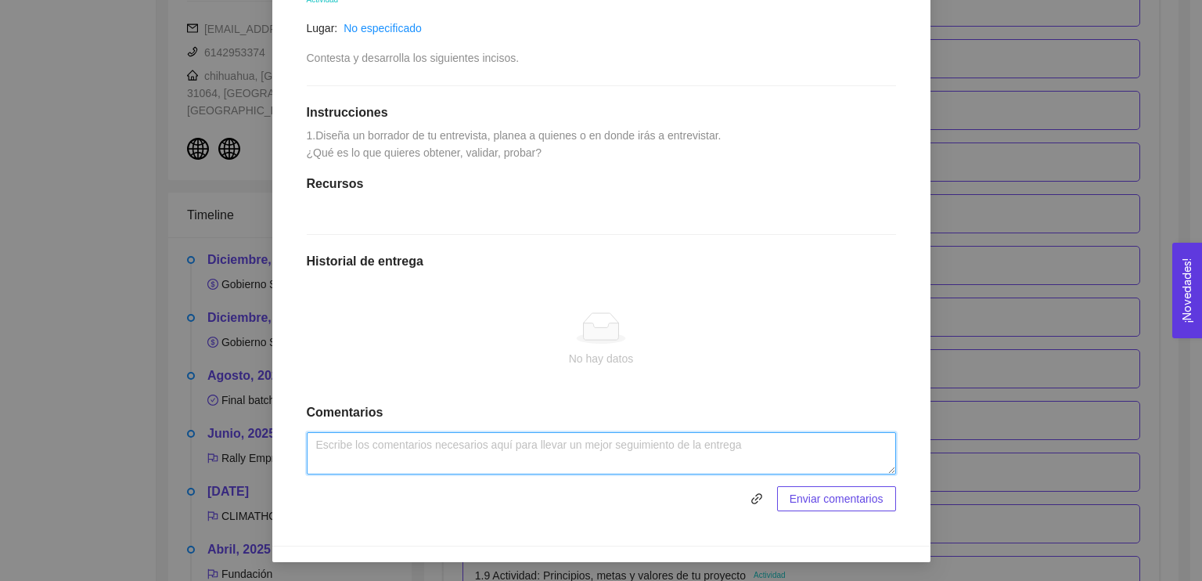
click at [599, 458] on textarea at bounding box center [601, 453] width 589 height 42
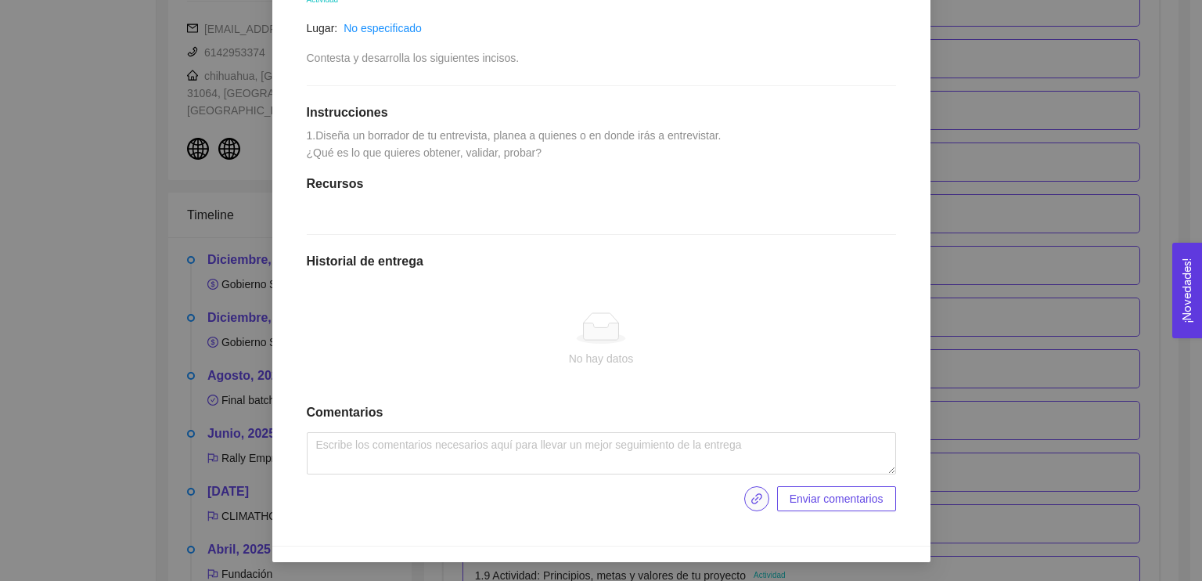
click at [599, 492] on icon "link" at bounding box center [757, 498] width 13 height 13
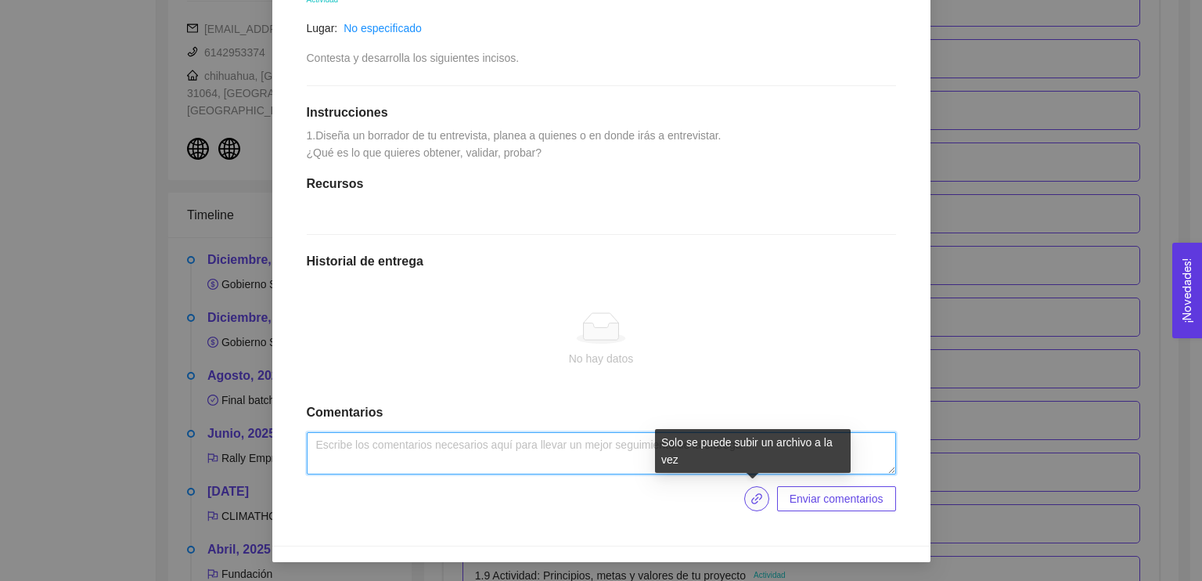
click at [437, 465] on textarea at bounding box center [601, 453] width 589 height 42
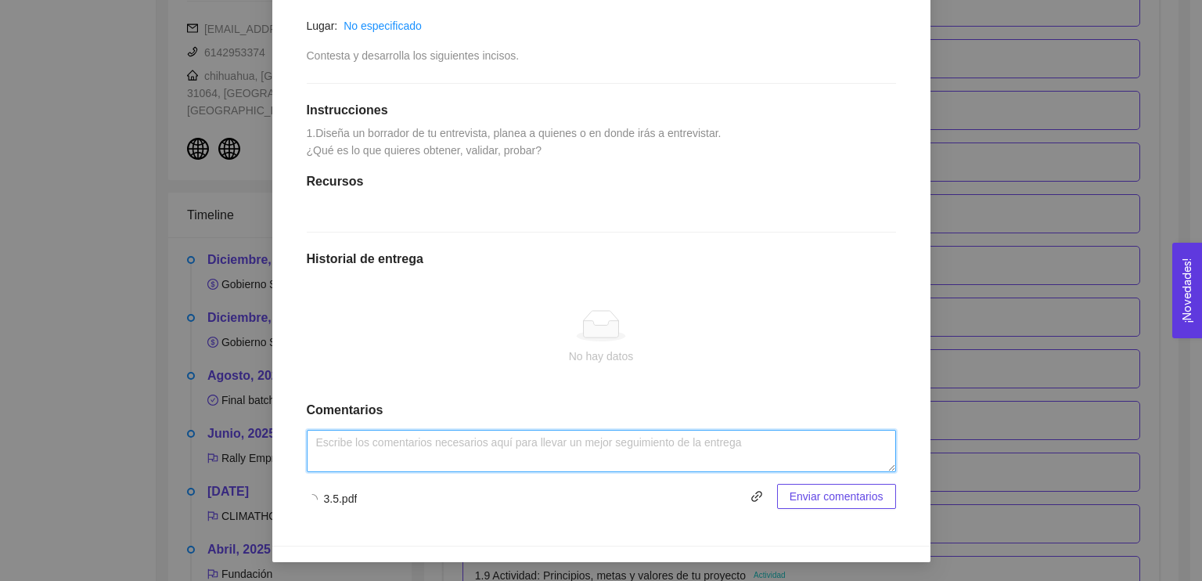
click at [433, 455] on textarea at bounding box center [601, 451] width 589 height 42
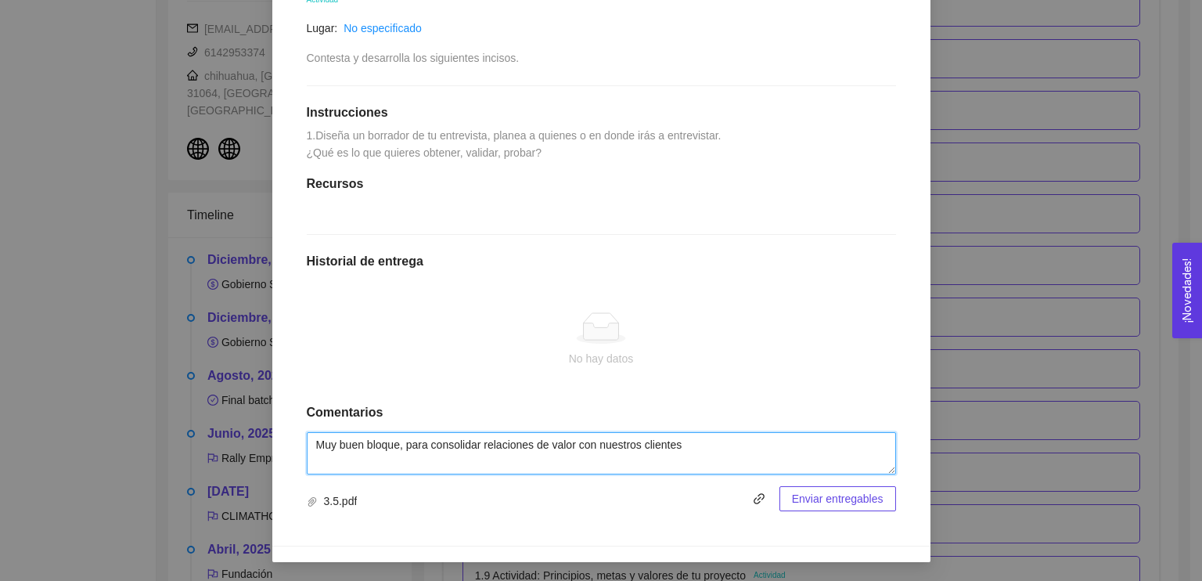
type textarea "Muy buen bloque, para consolidar relaciones de valor con nuestros clientes"
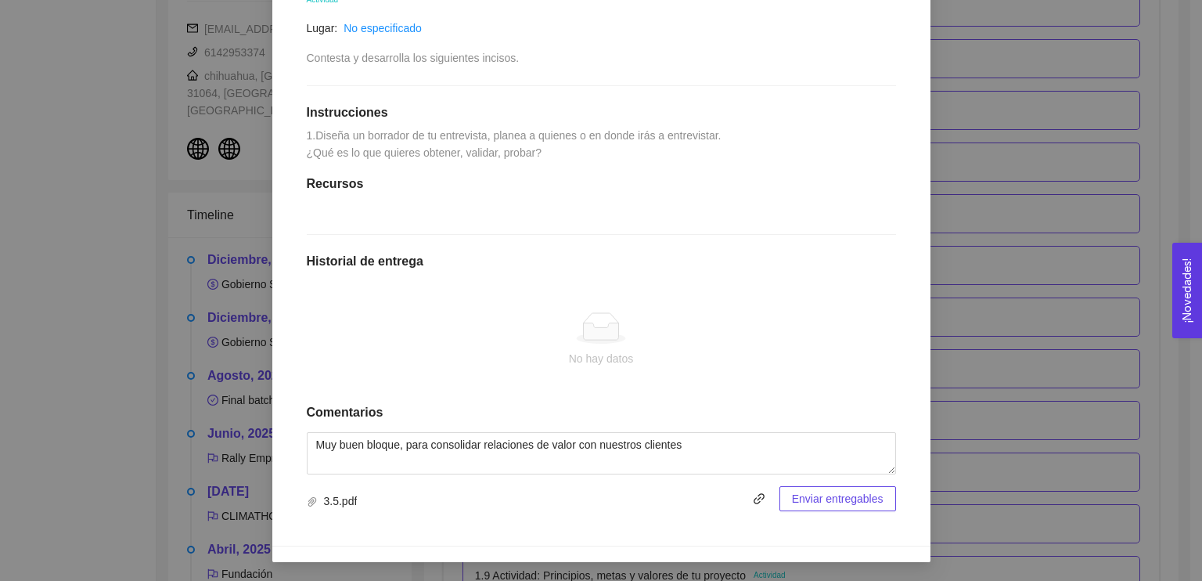
click at [599, 488] on button "Enviar entregables" at bounding box center [837, 498] width 117 height 25
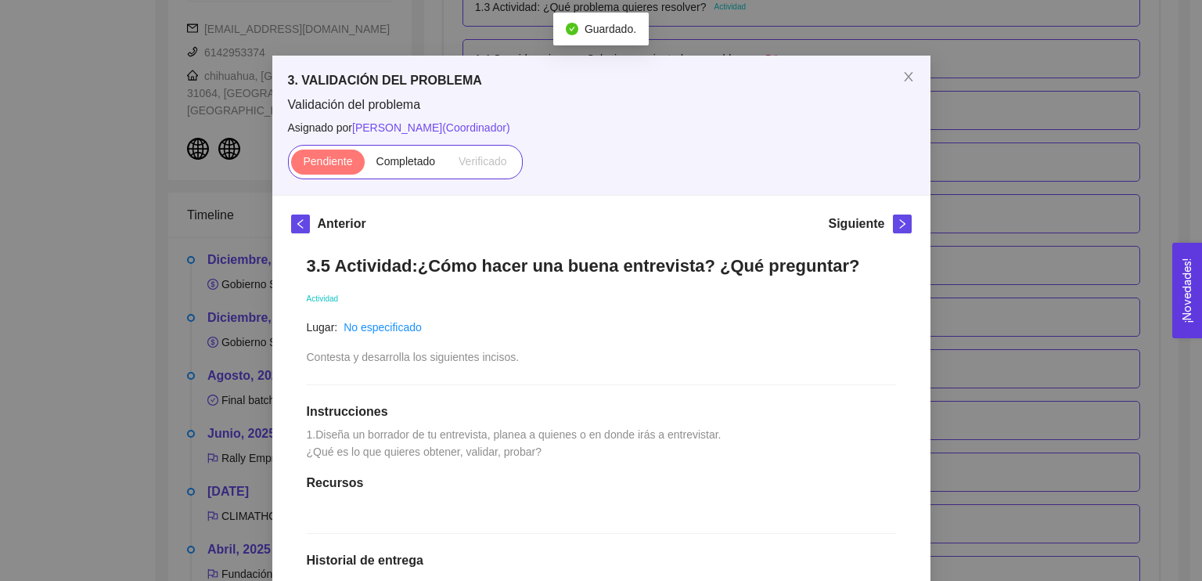
scroll to position [0, 0]
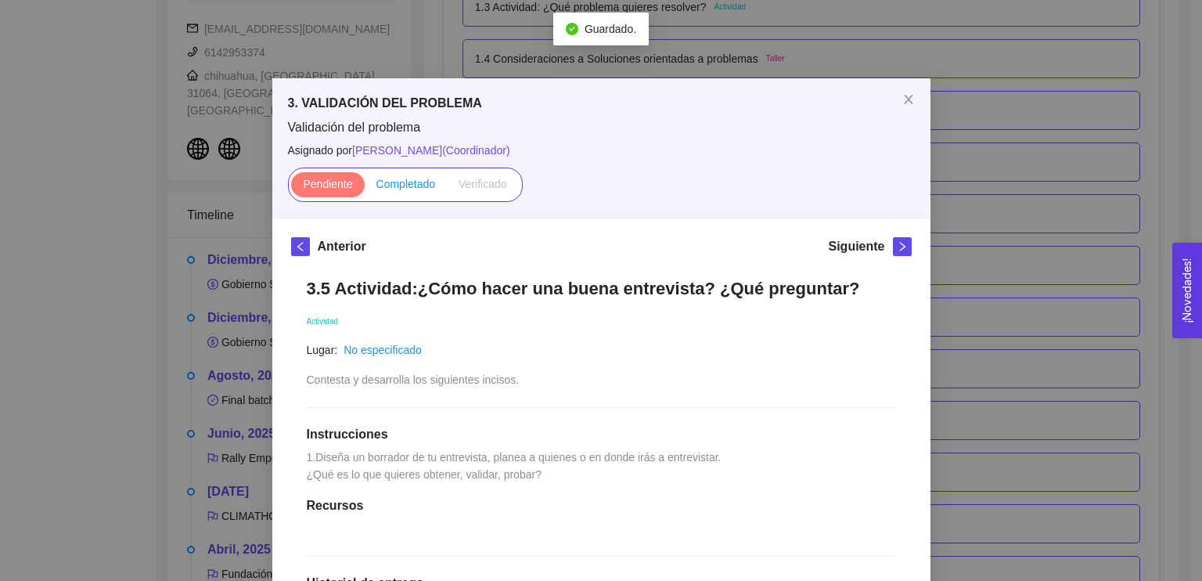
click at [398, 175] on label "Completado" at bounding box center [406, 184] width 83 height 25
click at [365, 188] on input "Completado" at bounding box center [365, 188] width 0 height 0
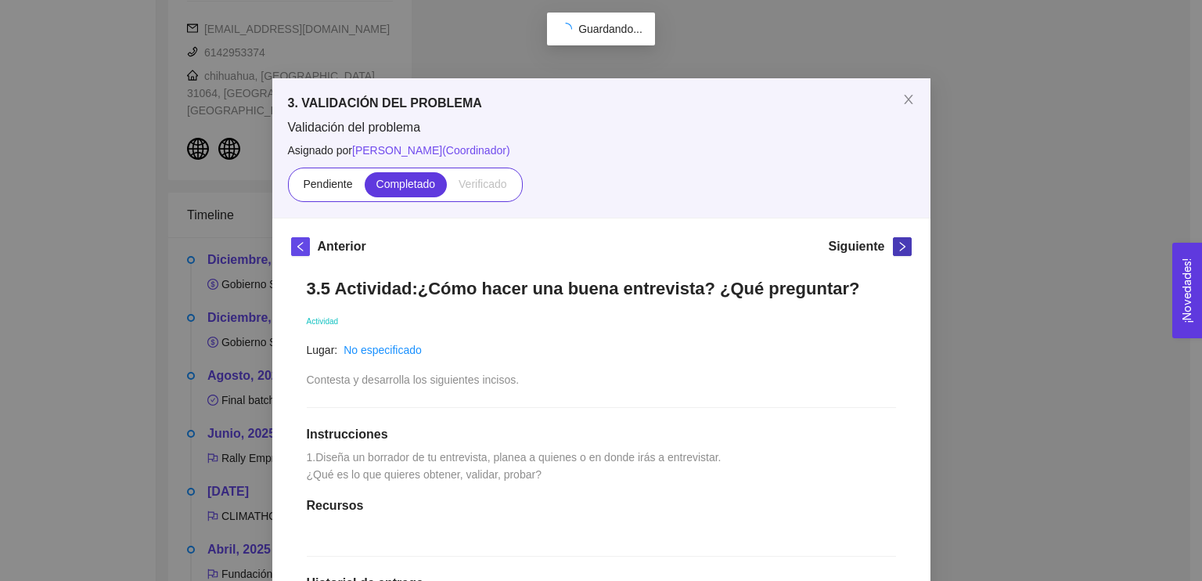
click at [599, 244] on span "right" at bounding box center [902, 246] width 17 height 11
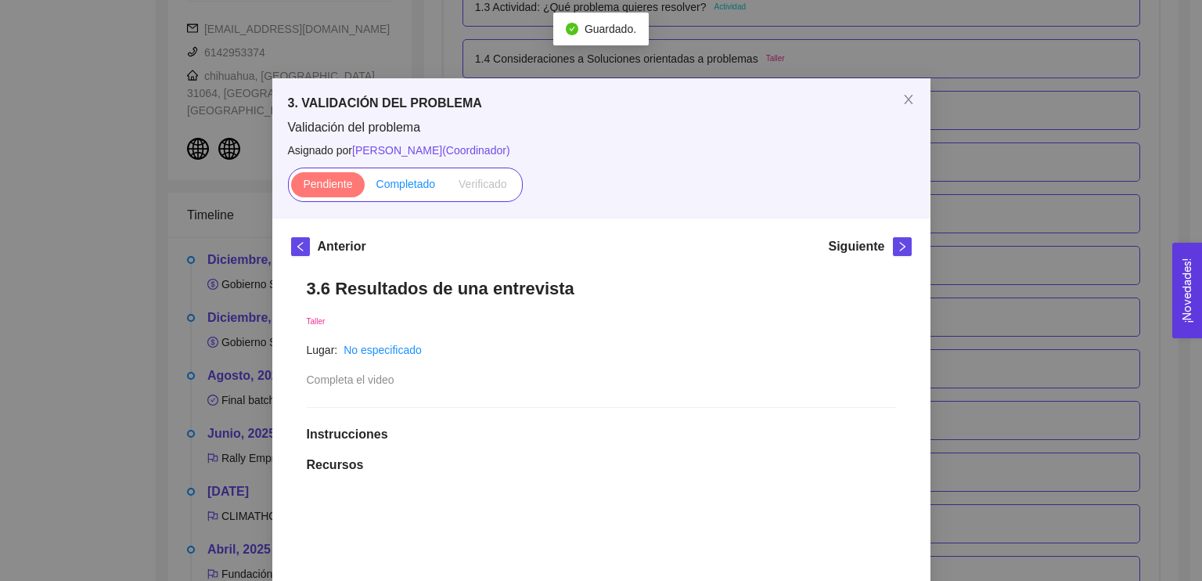
click at [416, 178] on span "Completado" at bounding box center [405, 184] width 59 height 13
click at [365, 188] on input "Completado" at bounding box center [365, 188] width 0 height 0
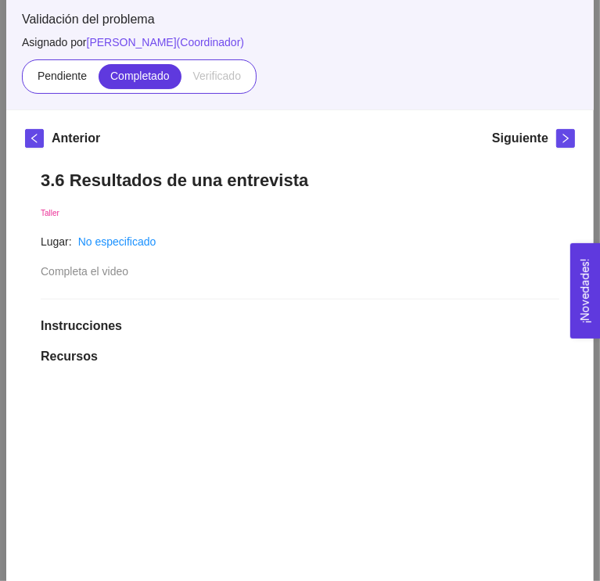
scroll to position [56, 0]
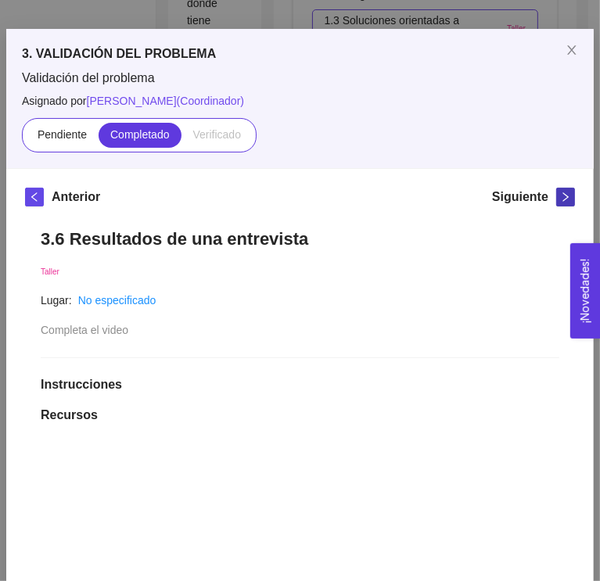
click at [563, 193] on icon "right" at bounding box center [565, 197] width 5 height 9
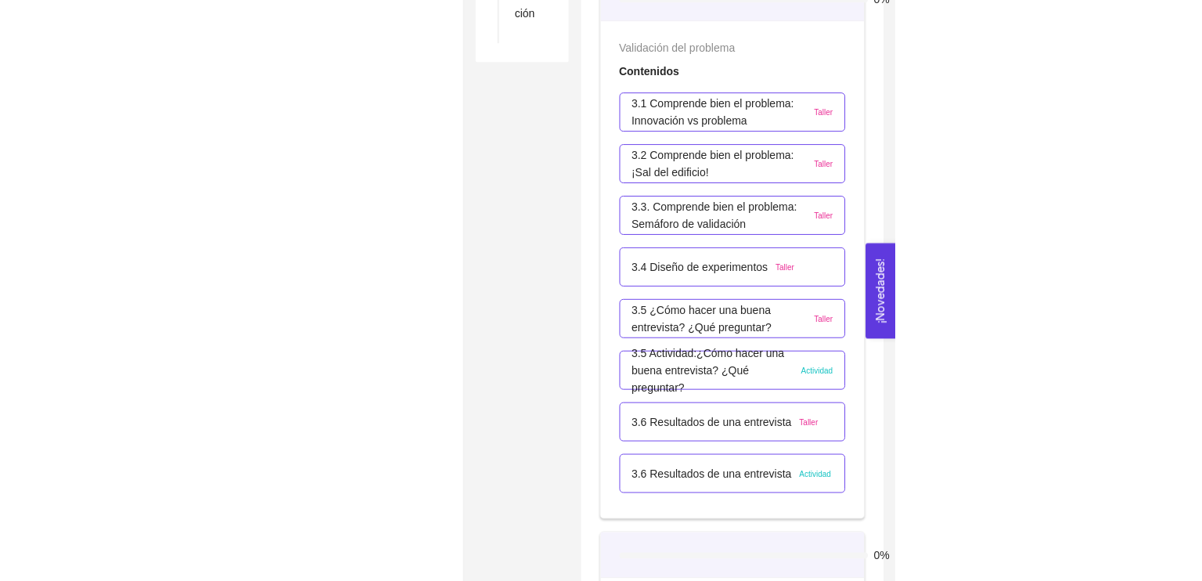
scroll to position [2144, 0]
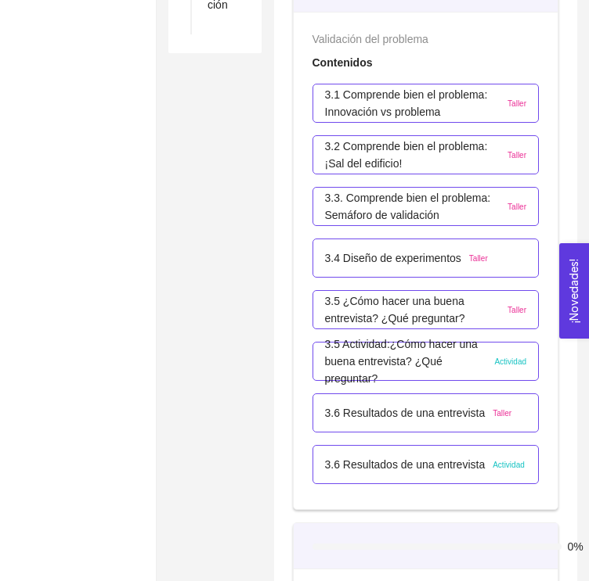
click at [372, 459] on p "3.6 Resultados de una entrevista" at bounding box center [405, 464] width 160 height 17
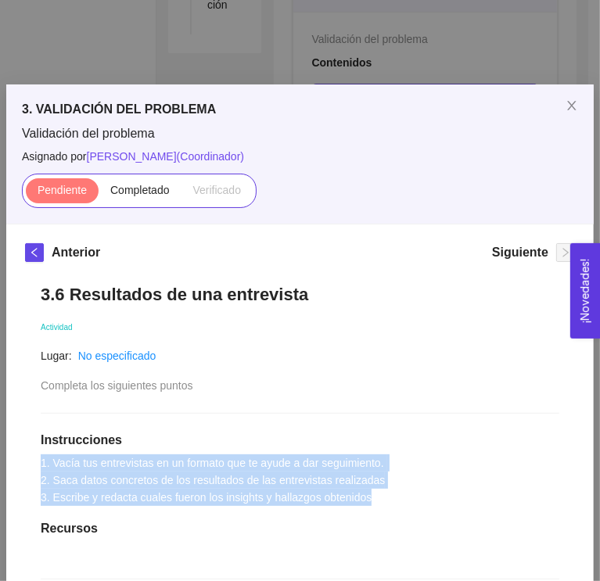
drag, startPoint x: 381, startPoint y: 491, endPoint x: 23, endPoint y: 458, distance: 360.0
click at [23, 458] on div "Anterior Siguiente 3.6 Resultados de una entrevista Actividad Lugar: No especif…" at bounding box center [300, 558] width 588 height 666
copy span "1. Vacía tus entrevistas en un formato que te ayude a dar seguimiento. 2. Saca …"
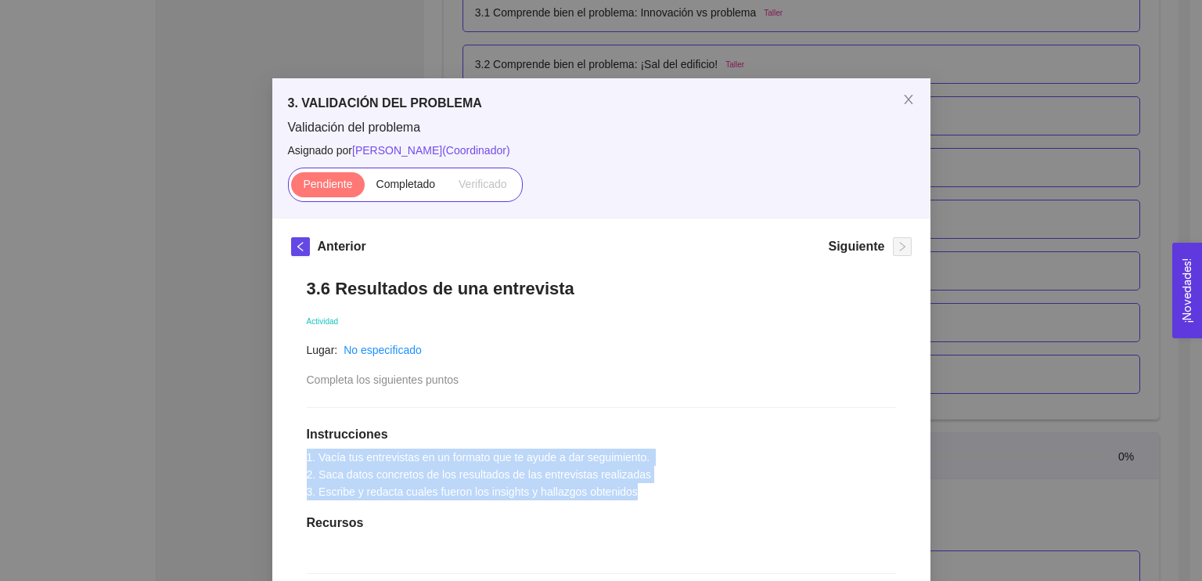
drag, startPoint x: 1201, startPoint y: 302, endPoint x: 1201, endPoint y: 319, distance: 16.4
click at [599, 319] on button "¡Novedades! 0" at bounding box center [1187, 290] width 30 height 95
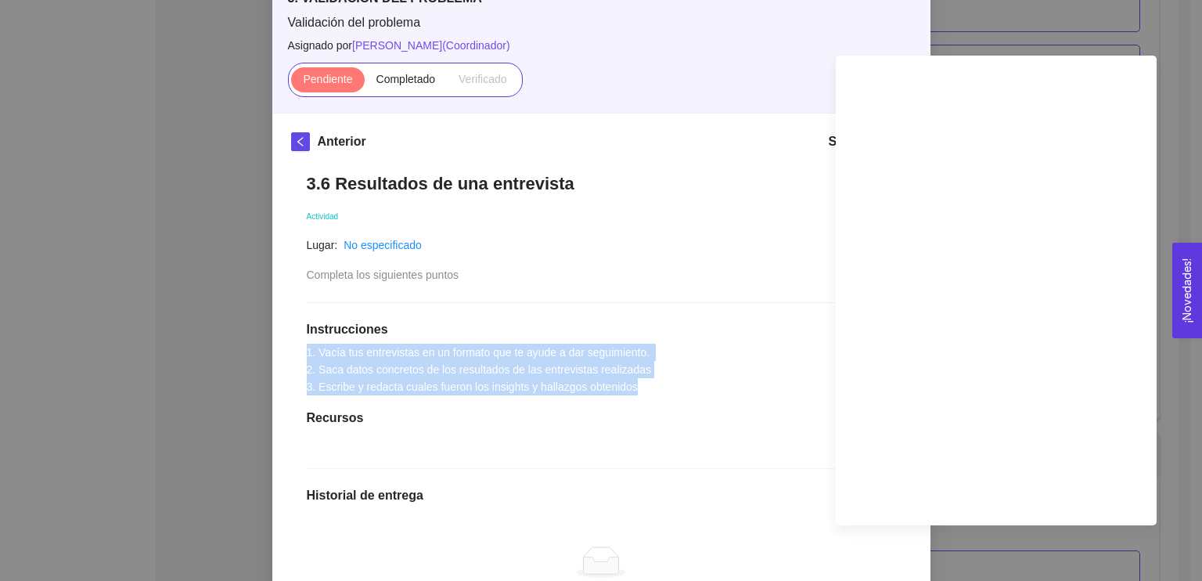
scroll to position [111, 0]
